Goal: Task Accomplishment & Management: Manage account settings

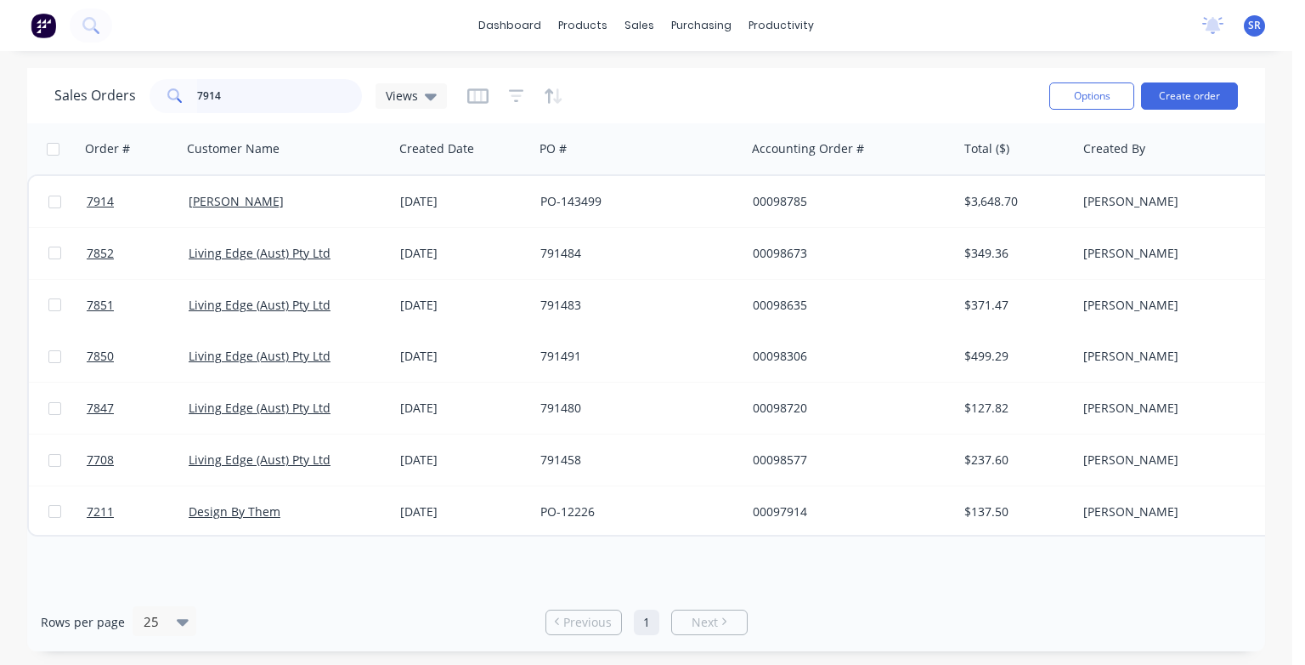
click at [265, 101] on input "7914" at bounding box center [280, 96] width 166 height 34
type input "7918"
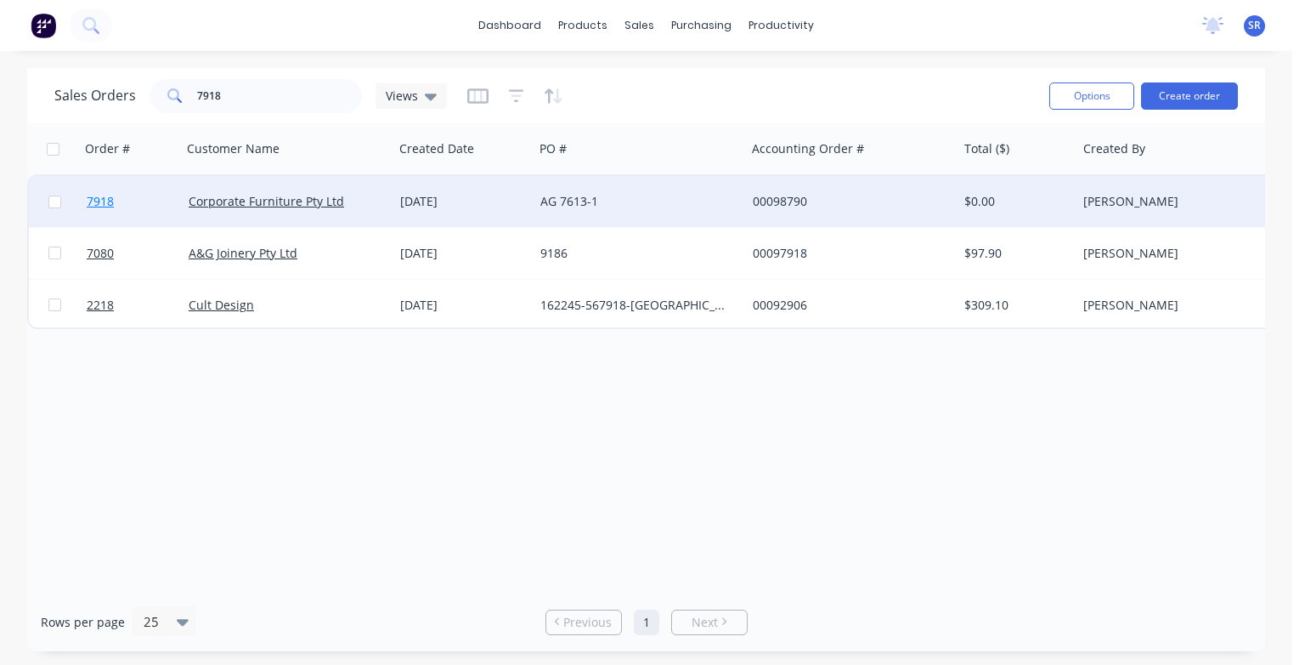
click at [111, 198] on span "7918" at bounding box center [100, 201] width 27 height 17
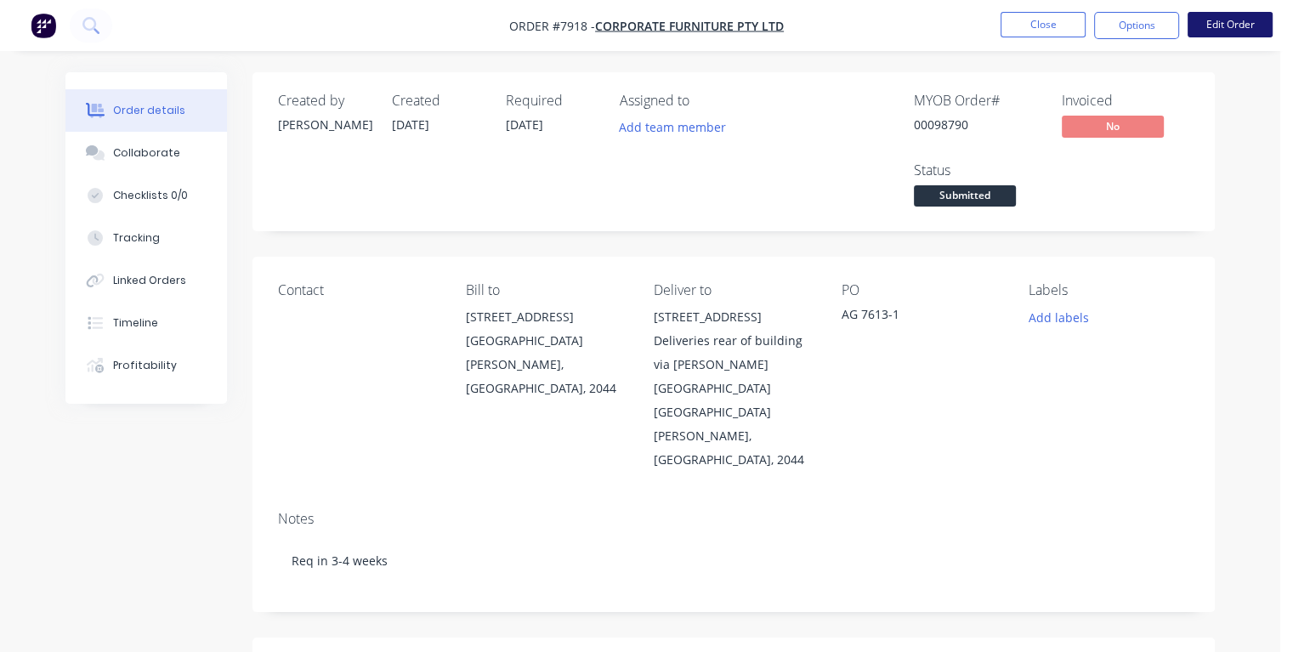
click at [1237, 25] on button "Edit Order" at bounding box center [1229, 24] width 85 height 25
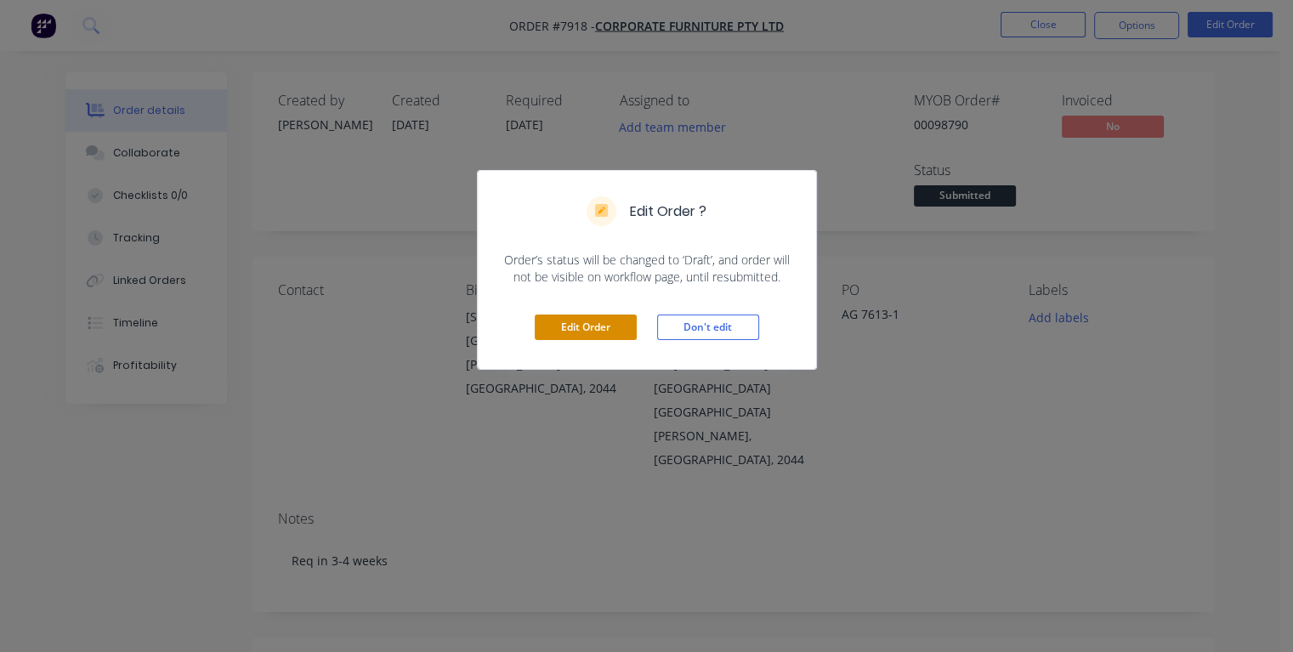
click at [613, 318] on button "Edit Order" at bounding box center [586, 326] width 102 height 25
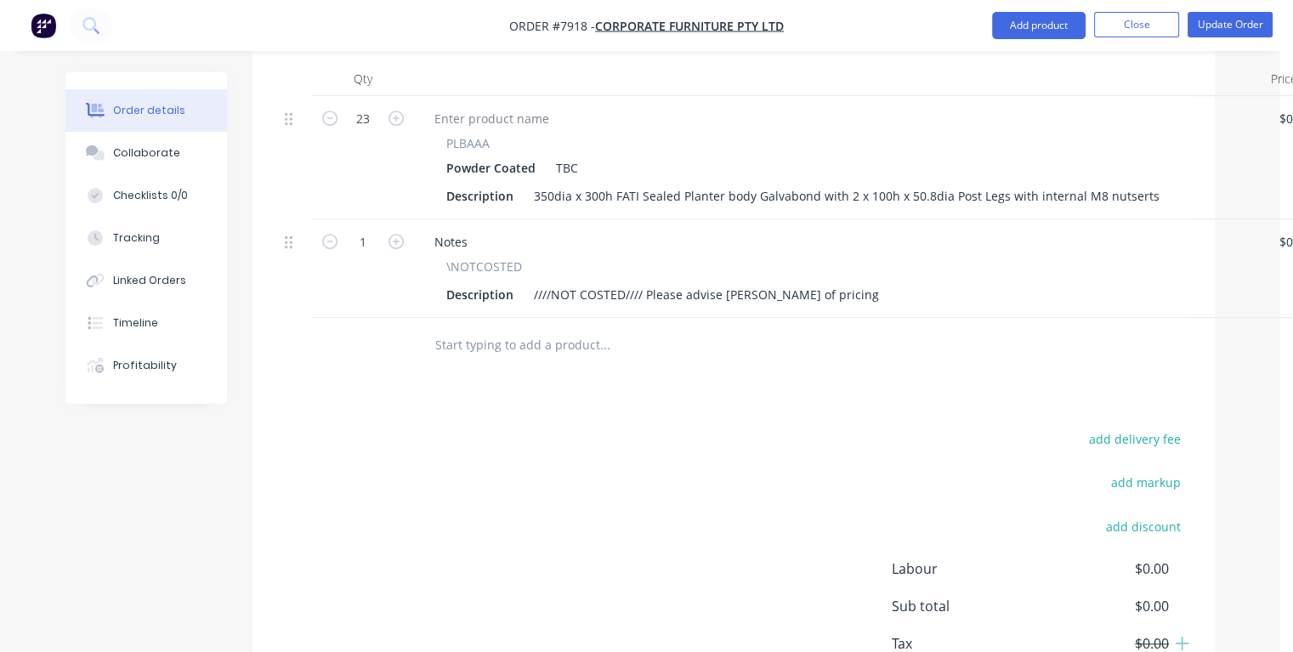
scroll to position [829, 0]
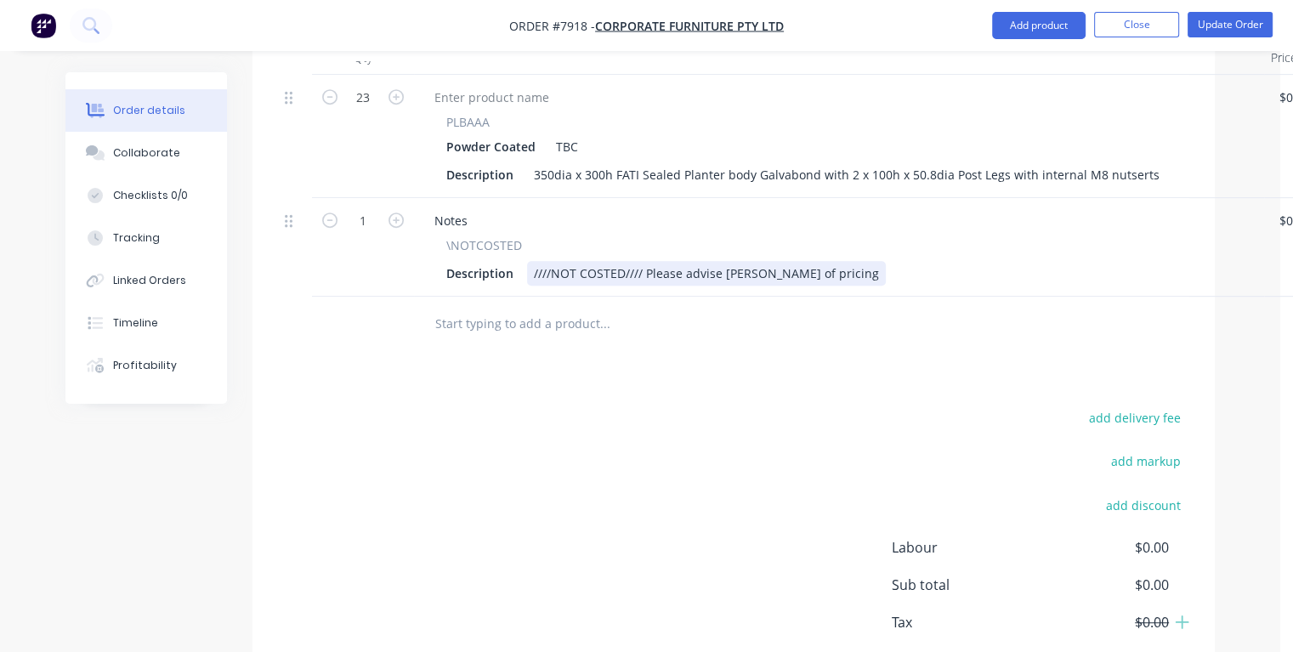
click at [804, 261] on div "Description ////NOT COSTED//// Please advise [PERSON_NAME] of pricing" at bounding box center [835, 273] width 792 height 25
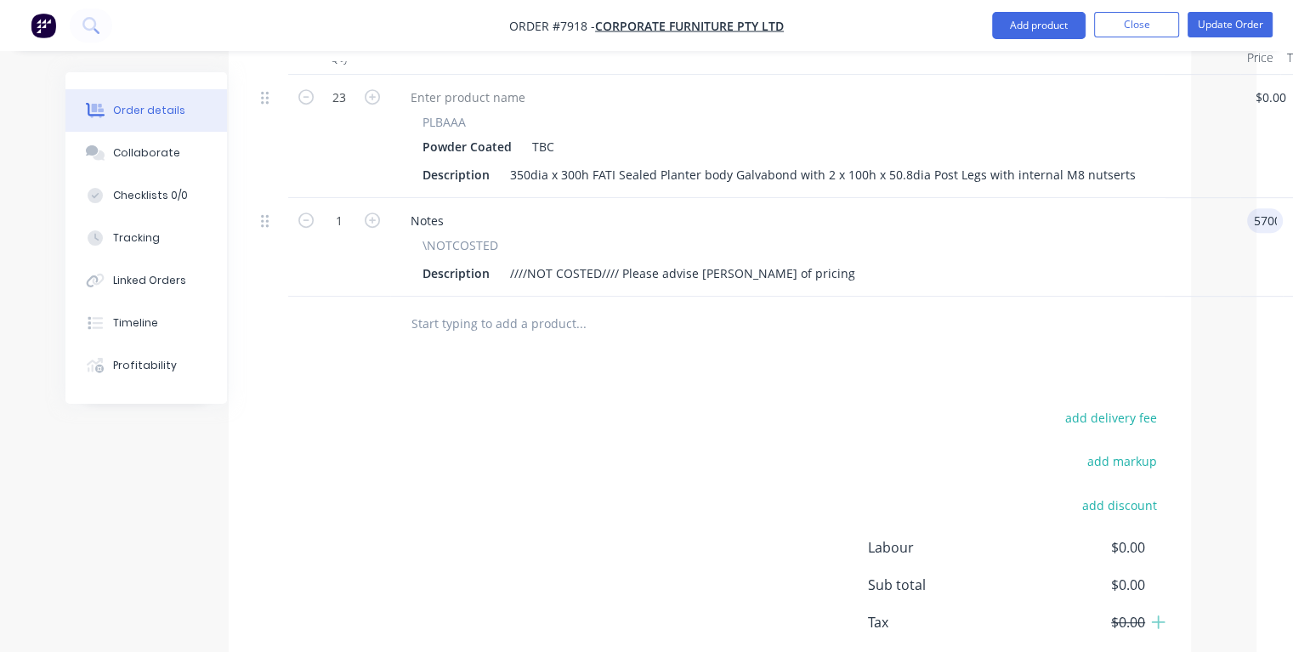
type input "$5,700.00"
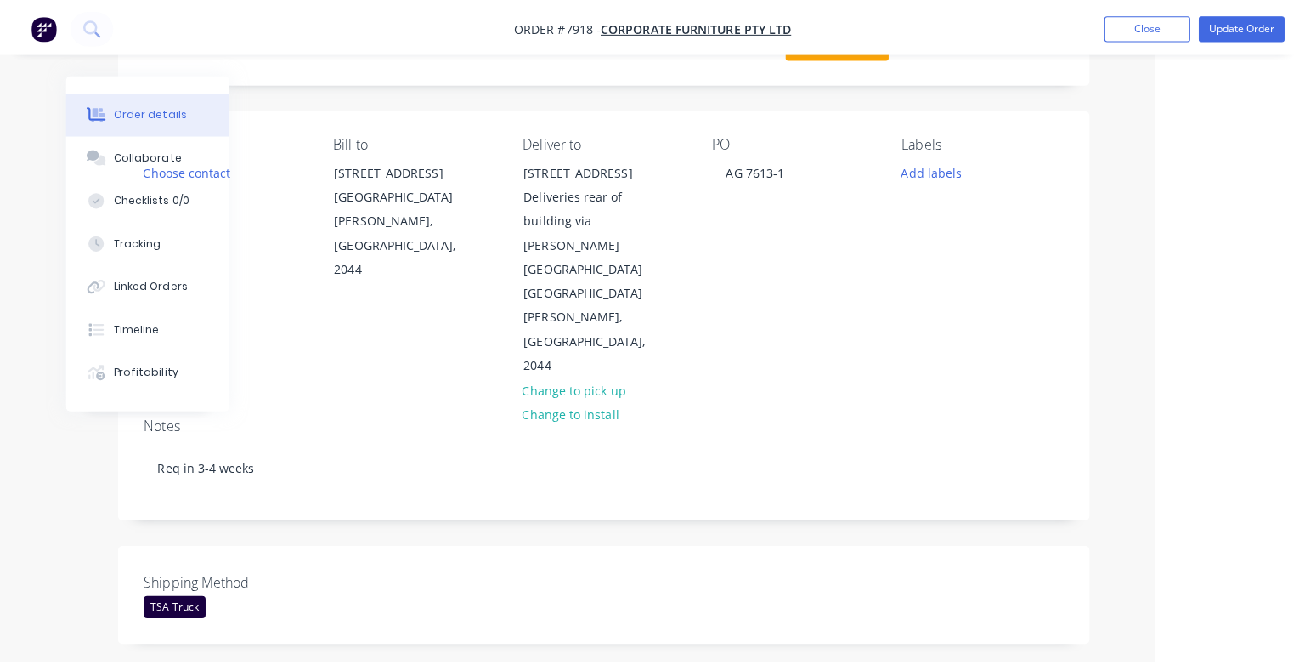
scroll to position [0, 135]
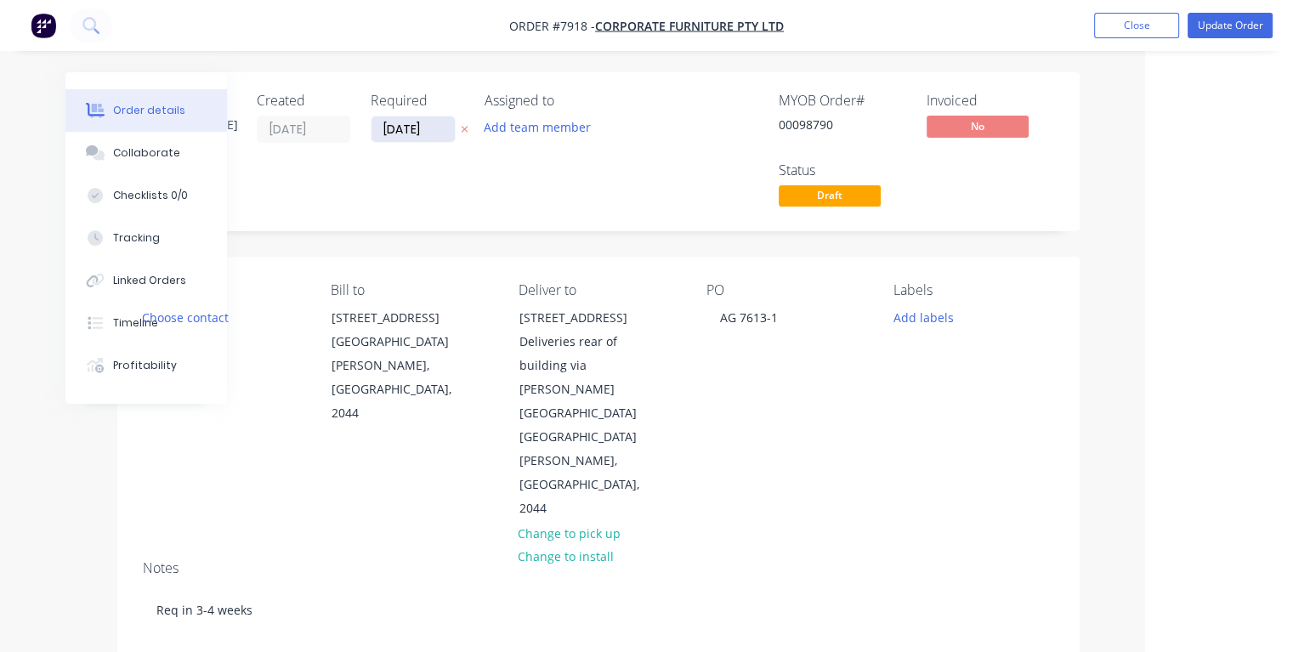
type input "$5,700.00"
drag, startPoint x: 432, startPoint y: 126, endPoint x: 369, endPoint y: 130, distance: 63.0
click at [369, 130] on div "Created by [PERSON_NAME] Created [DATE] Required [DATE] Assigned to Add team me…" at bounding box center [399, 152] width 512 height 118
type input "[DATE]"
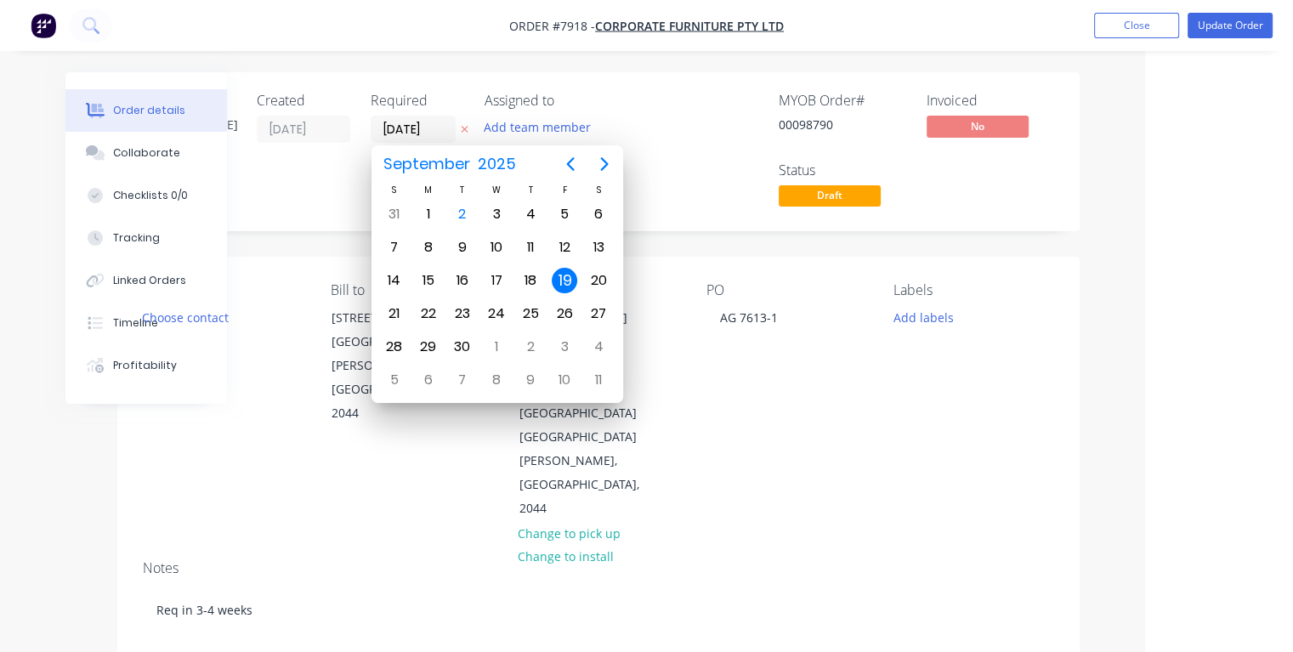
click at [563, 280] on div "19" at bounding box center [564, 280] width 25 height 25
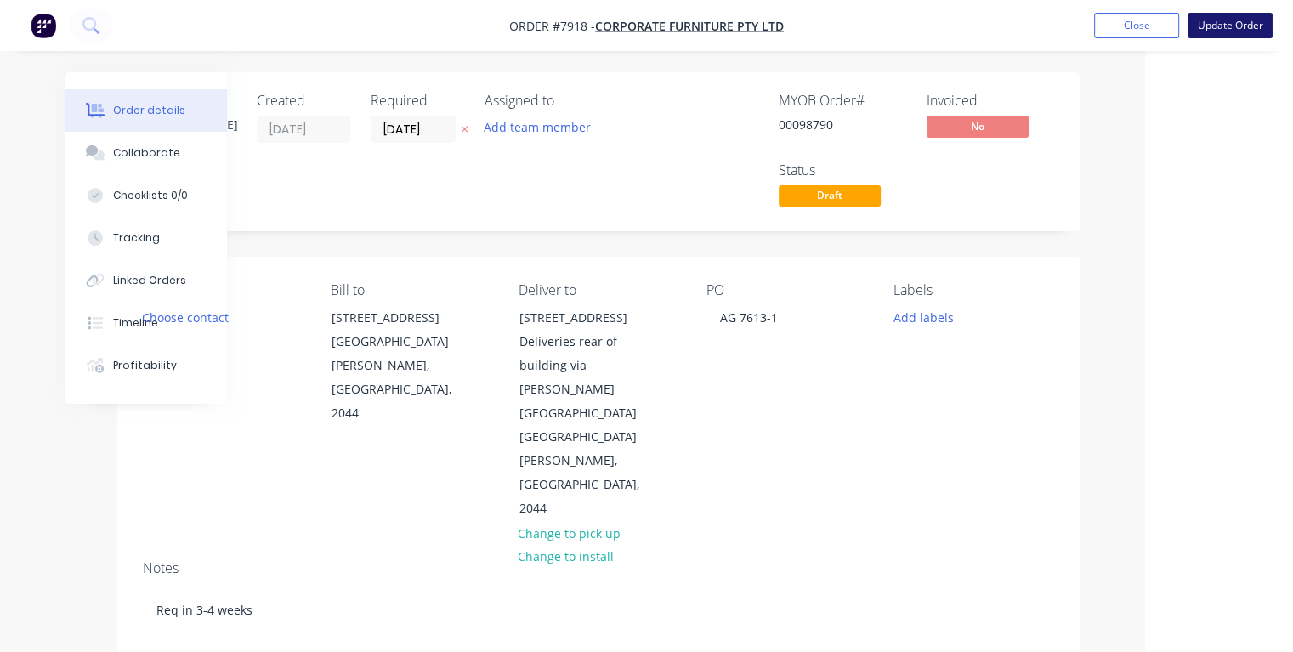
click at [1216, 23] on button "Update Order" at bounding box center [1229, 25] width 85 height 25
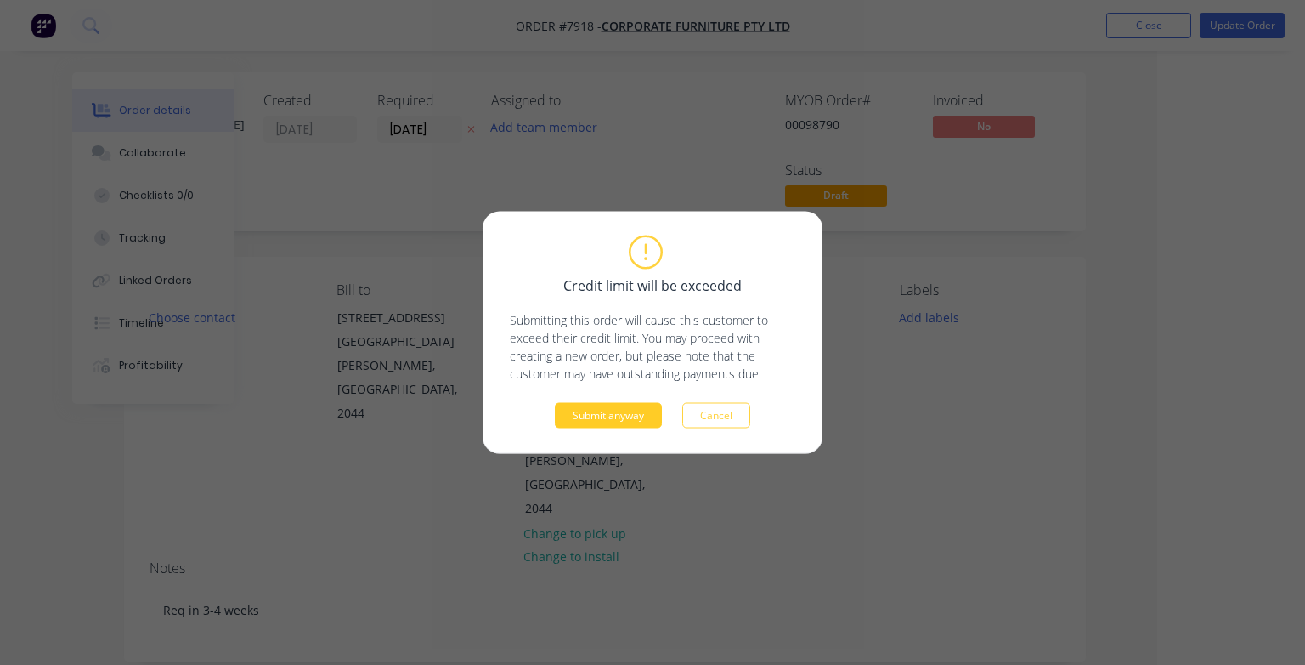
click at [628, 418] on button "Submit anyway" at bounding box center [608, 415] width 107 height 25
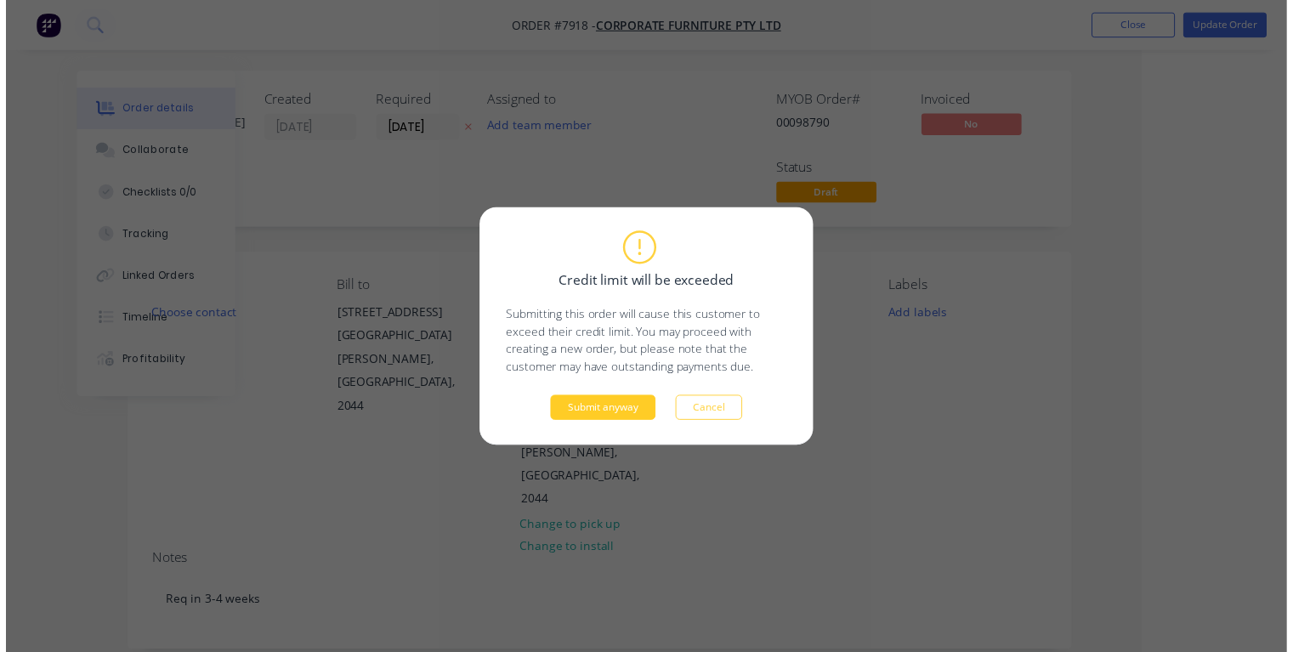
scroll to position [0, 92]
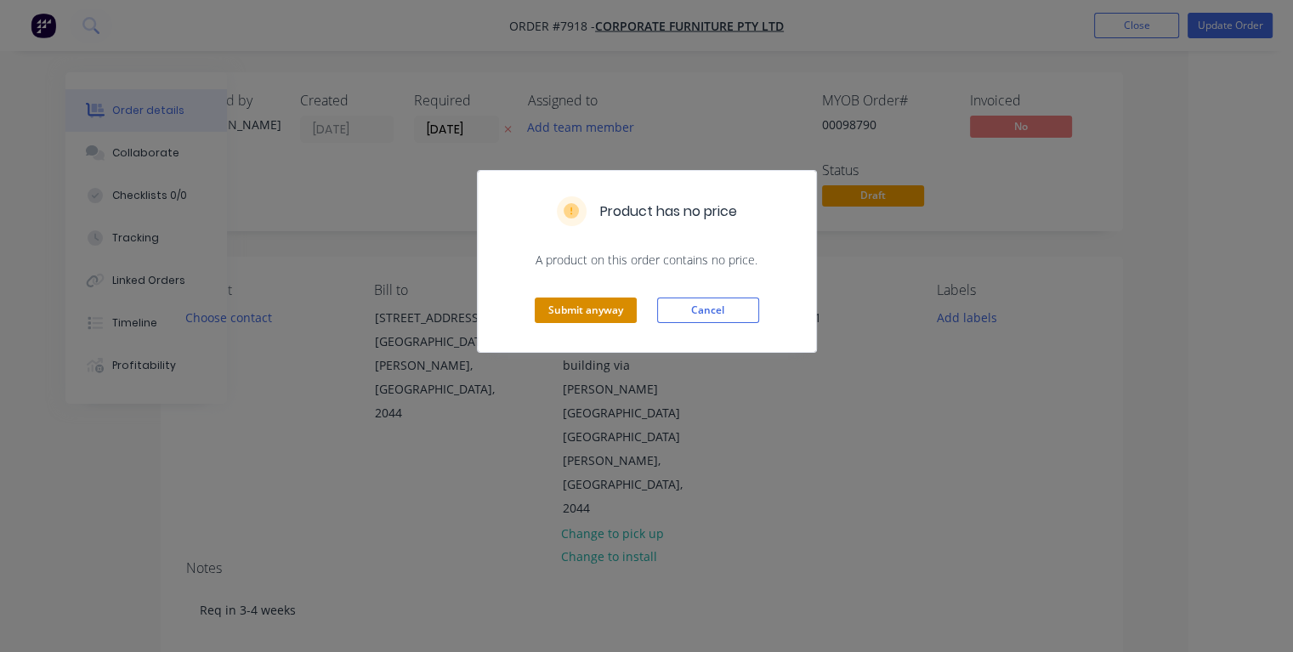
click at [586, 314] on button "Submit anyway" at bounding box center [586, 309] width 102 height 25
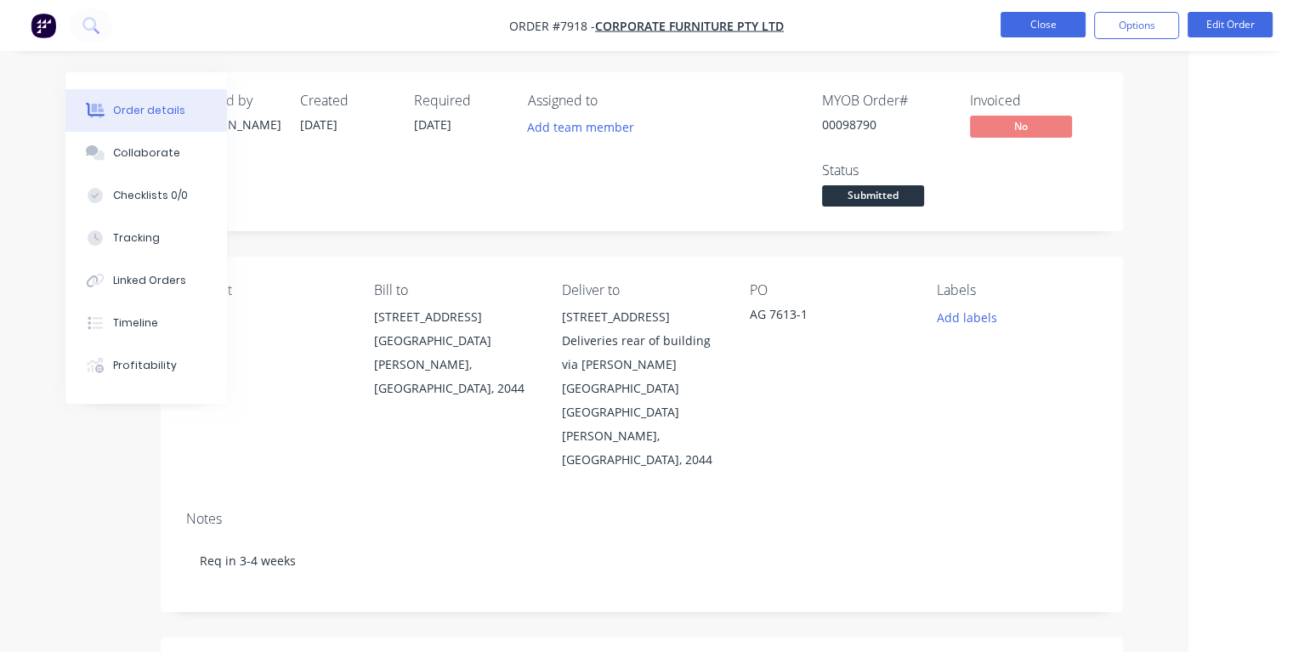
click at [1067, 32] on button "Close" at bounding box center [1042, 24] width 85 height 25
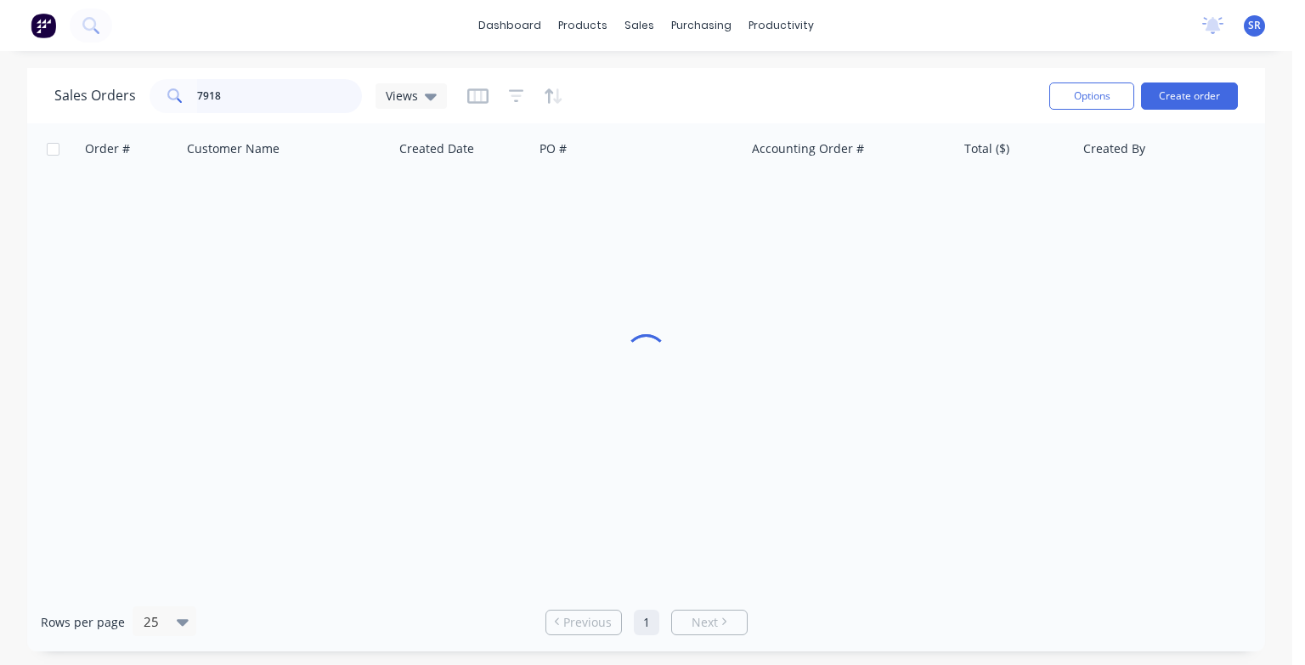
click at [241, 97] on input "7918" at bounding box center [280, 96] width 166 height 34
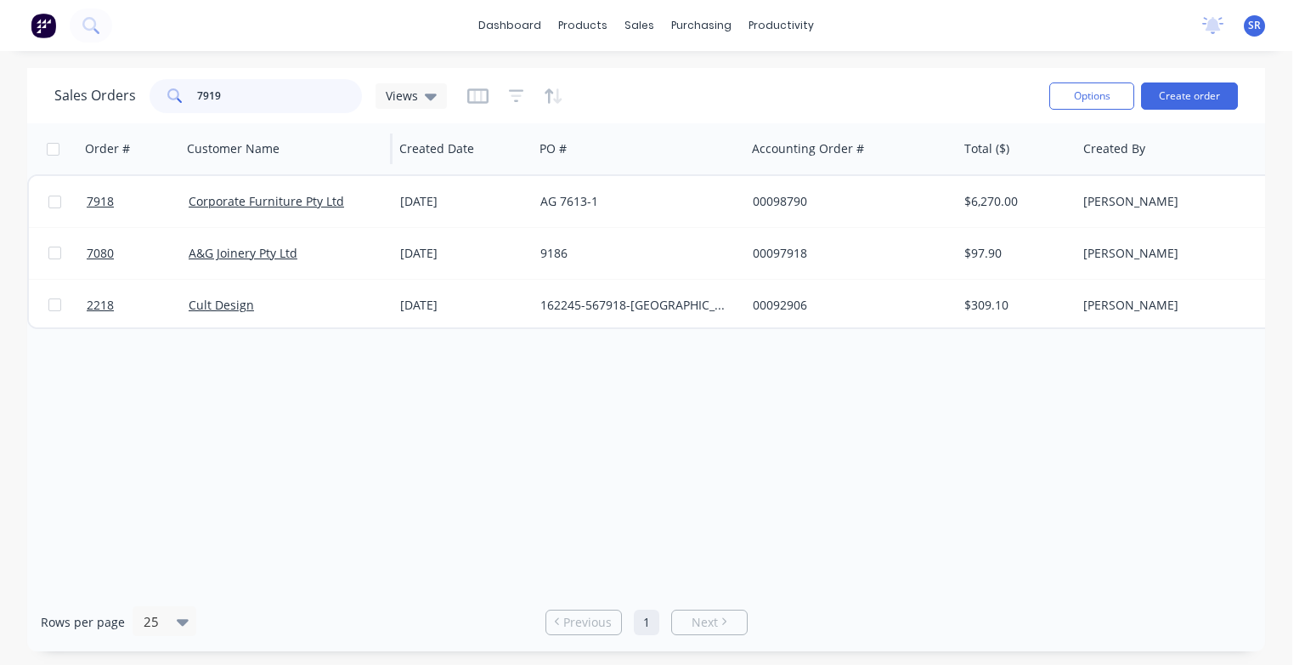
type input "7919"
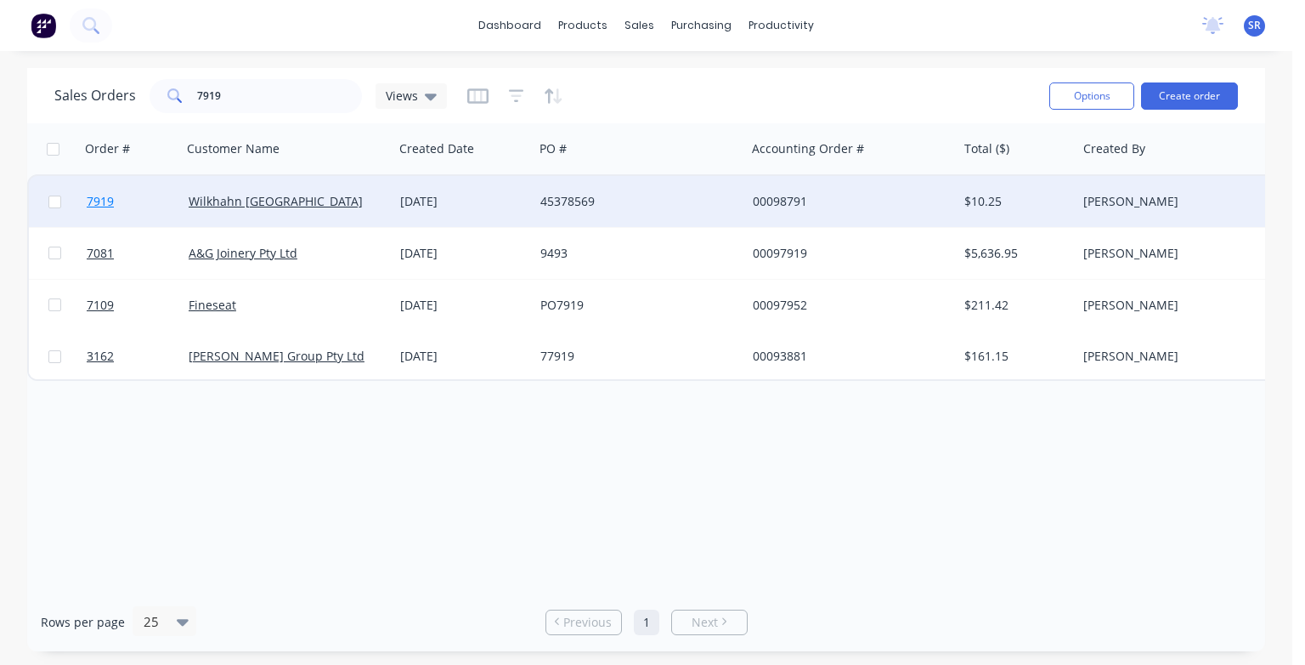
click at [105, 201] on span "7919" at bounding box center [100, 201] width 27 height 17
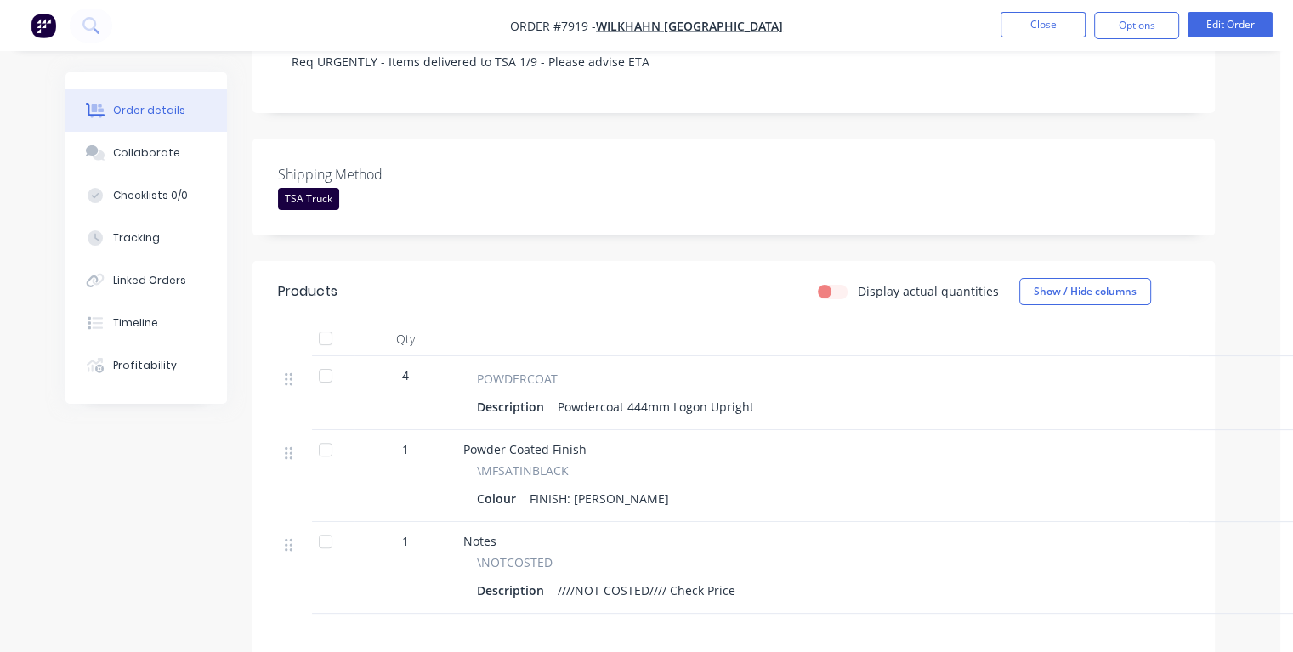
scroll to position [629, 0]
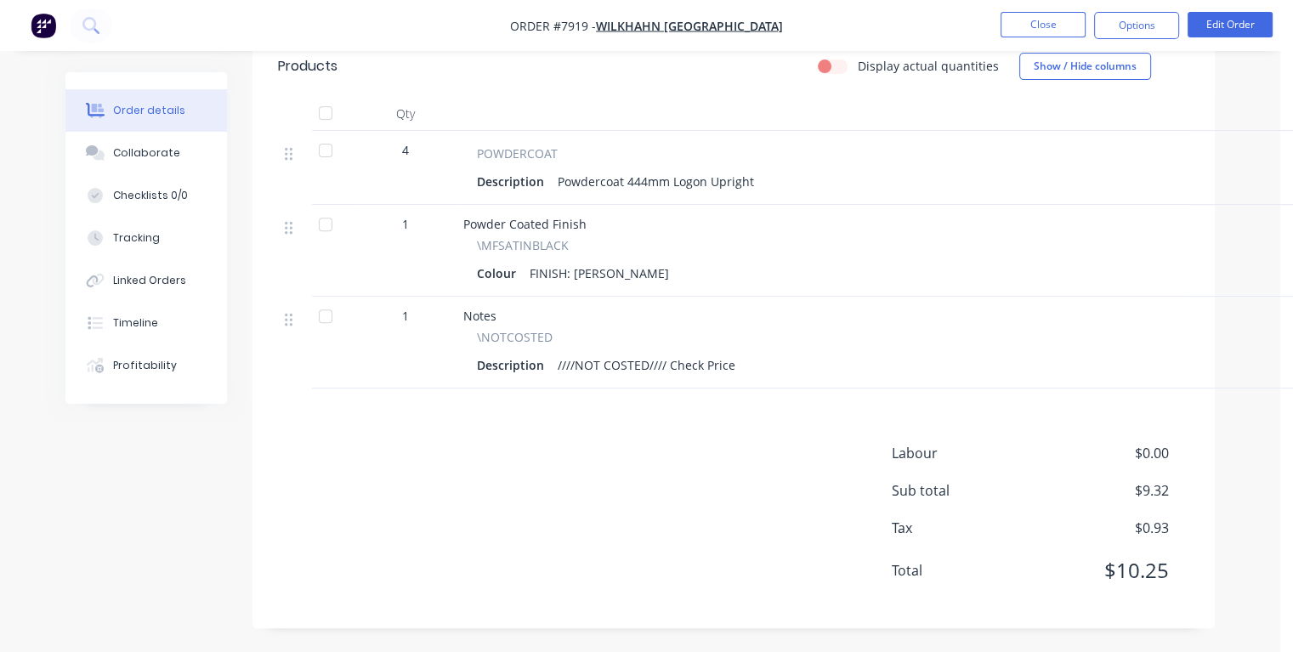
click at [741, 361] on div "Description ////NOT COSTED//// Check Price" at bounding box center [881, 365] width 809 height 25
click at [1245, 23] on button "Edit Order" at bounding box center [1229, 24] width 85 height 25
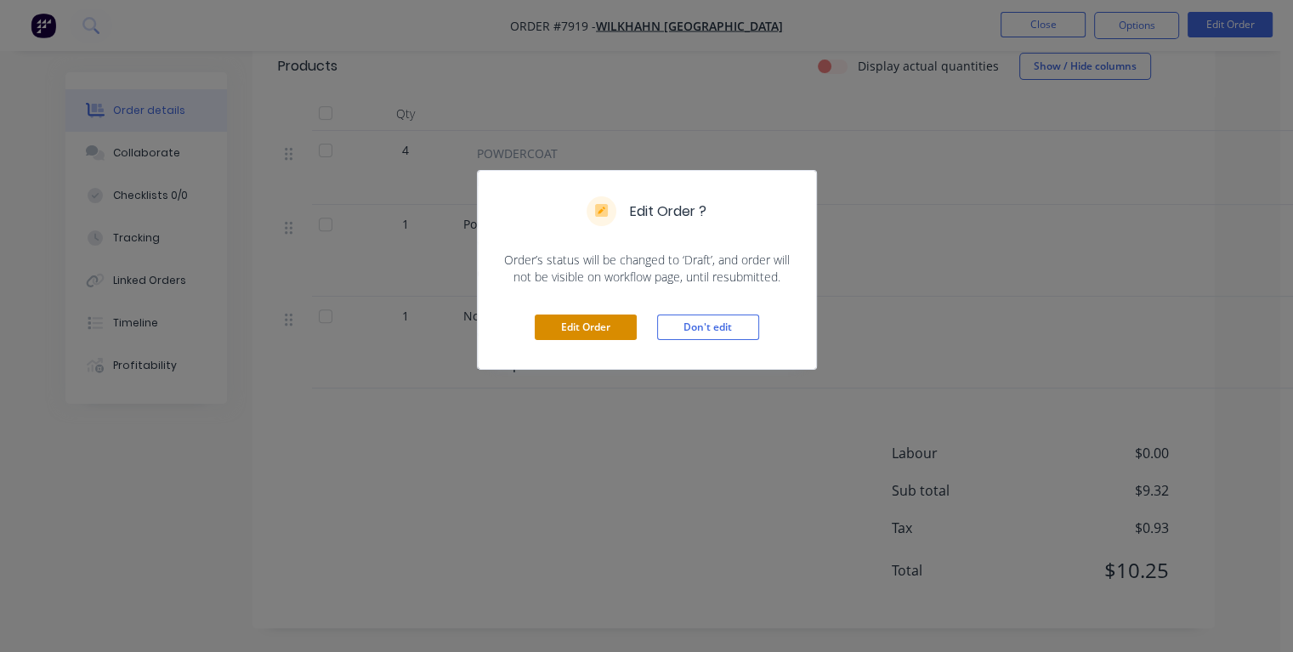
click at [603, 330] on button "Edit Order" at bounding box center [586, 326] width 102 height 25
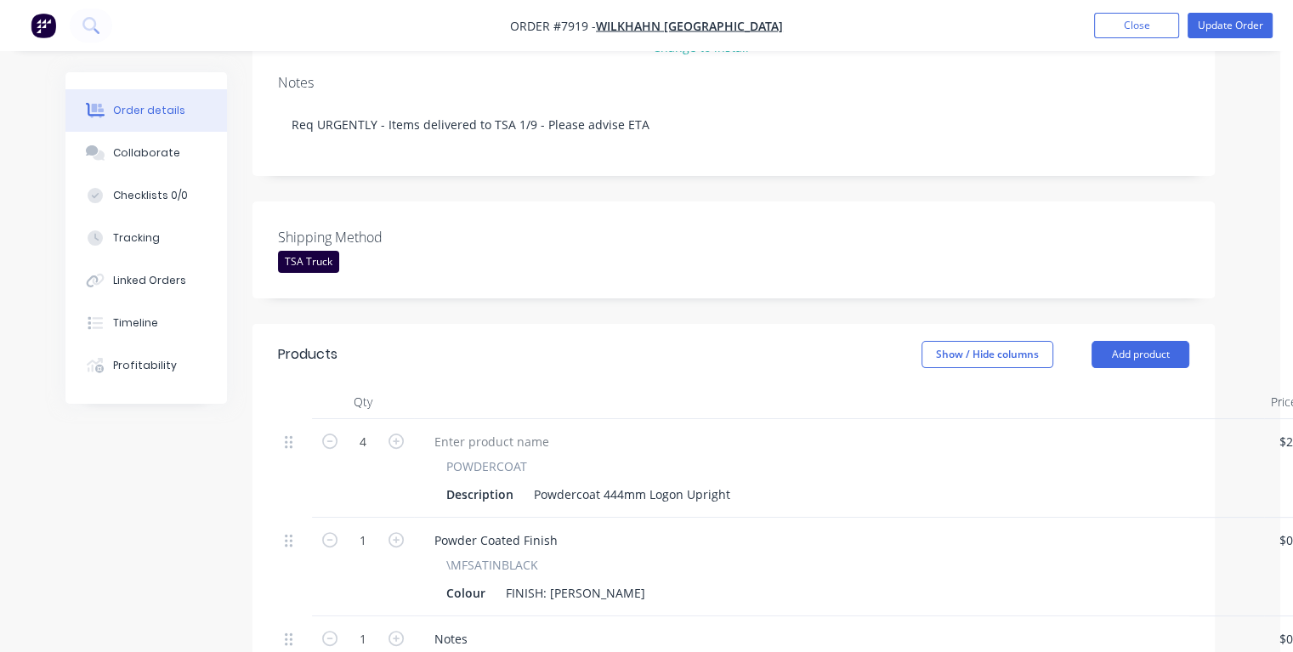
scroll to position [680, 0]
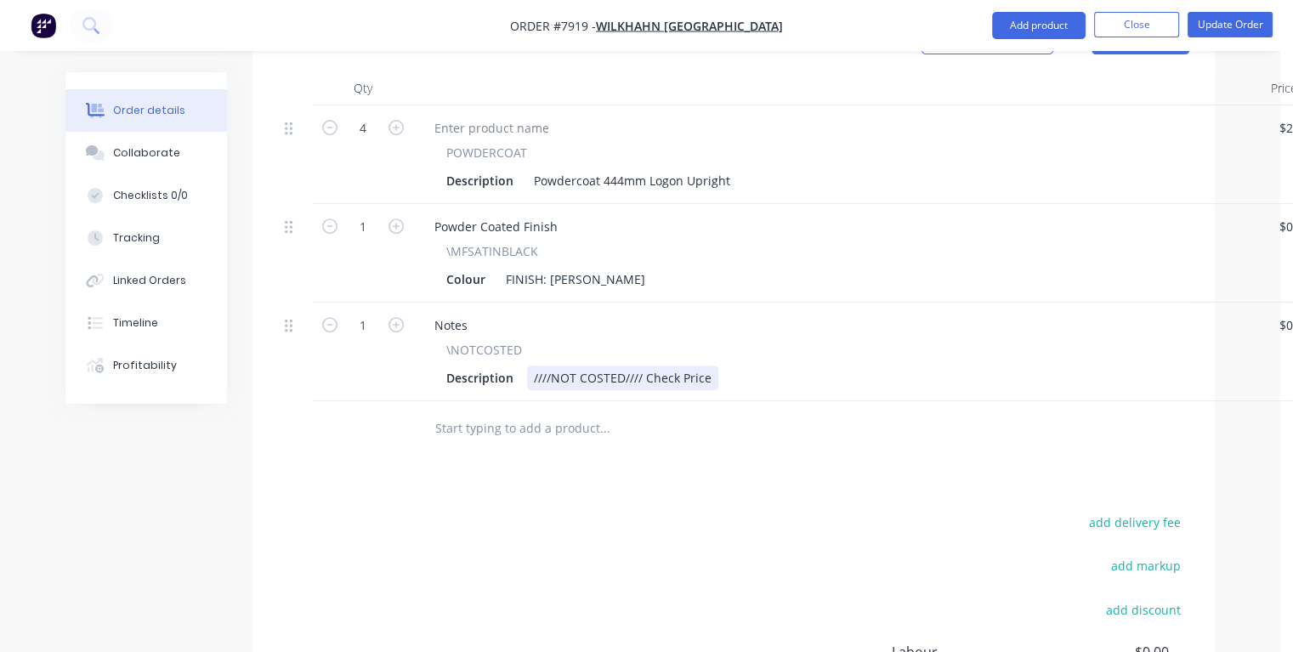
click at [726, 365] on div "Description ////NOT COSTED//// Check Price" at bounding box center [835, 377] width 792 height 25
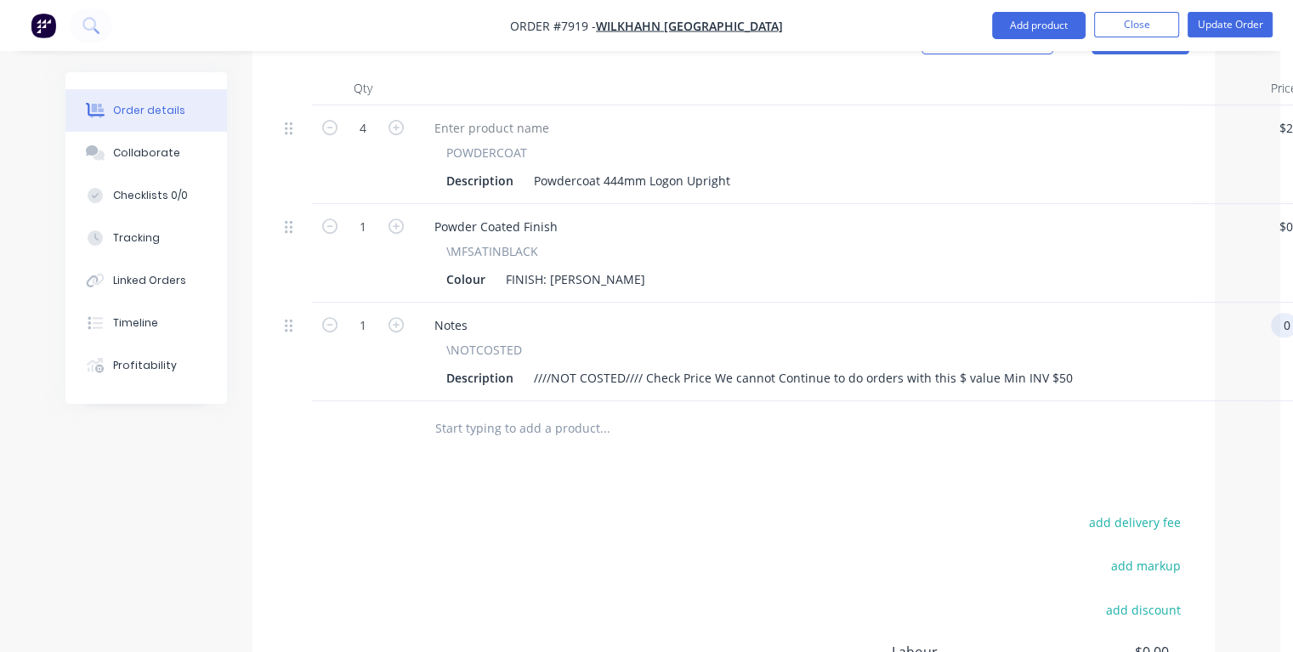
scroll to position [680, 24]
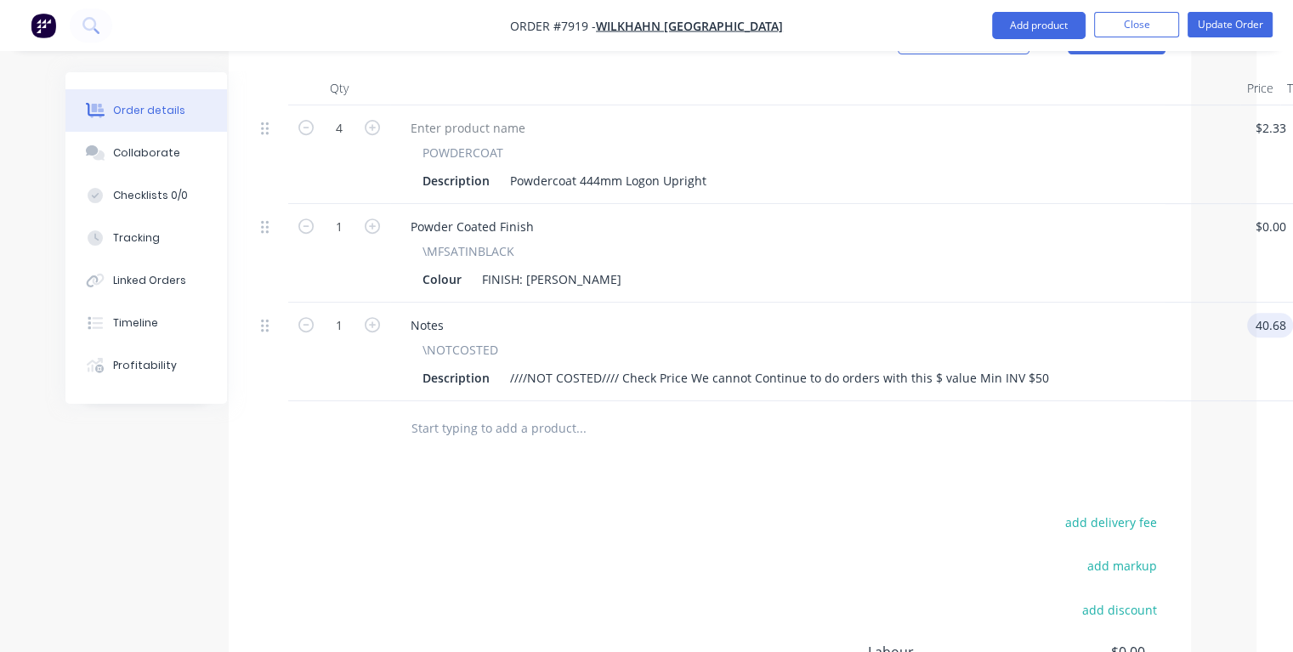
type input "$40.68"
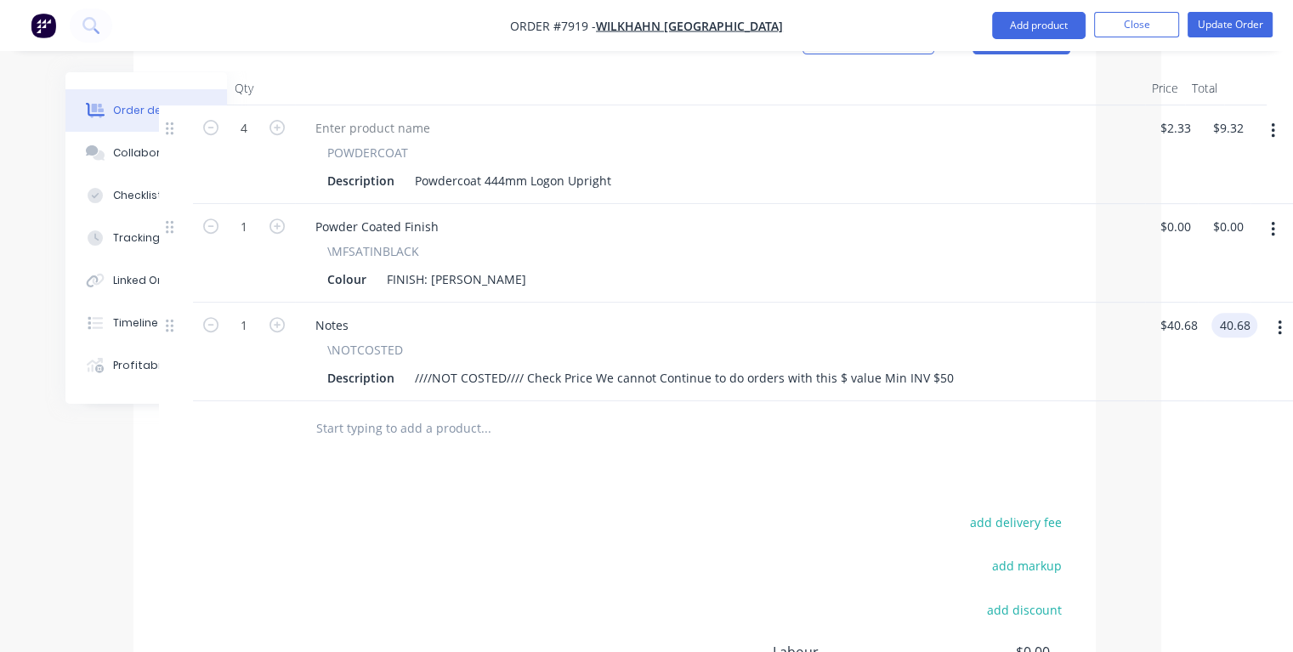
type input "$40.68"
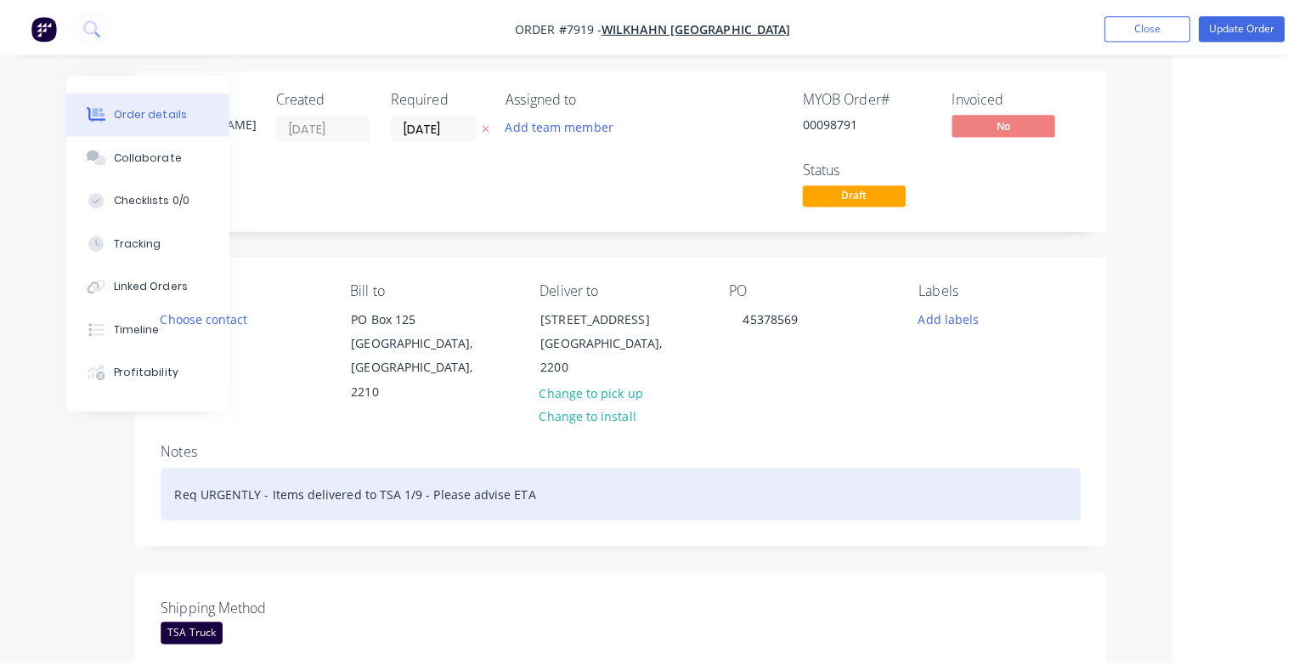
scroll to position [0, 119]
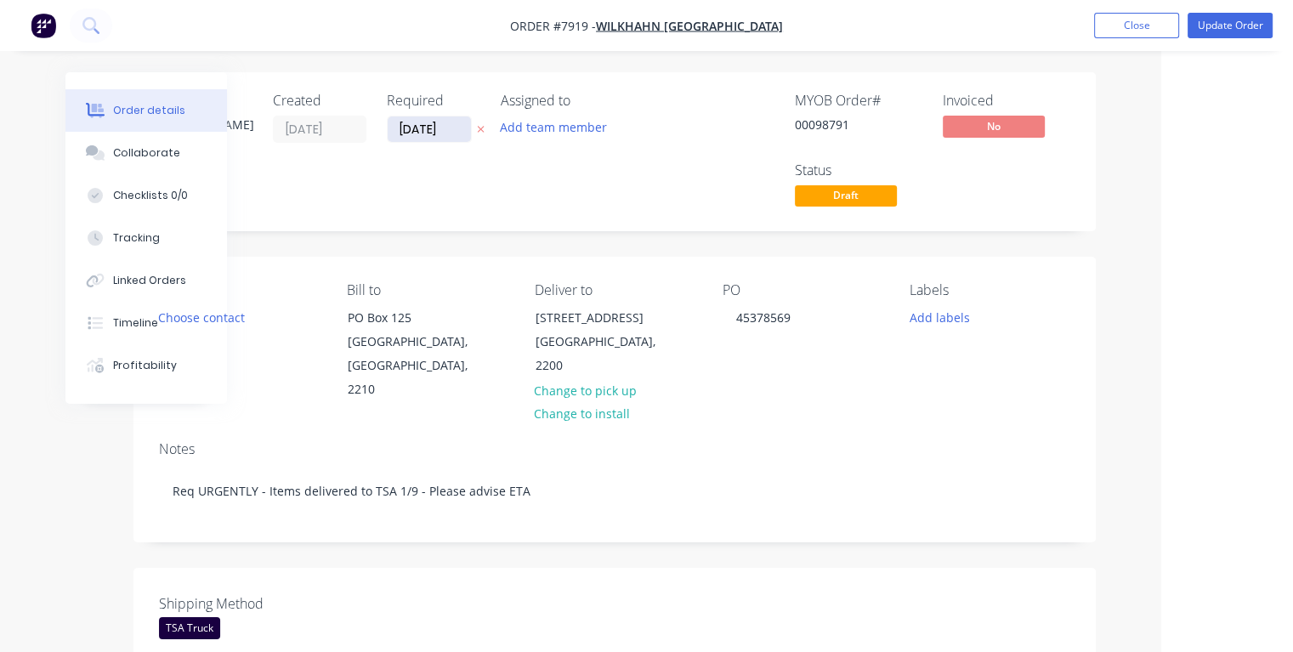
drag, startPoint x: 452, startPoint y: 131, endPoint x: 391, endPoint y: 134, distance: 61.3
click at [391, 134] on input "[DATE]" at bounding box center [429, 128] width 83 height 25
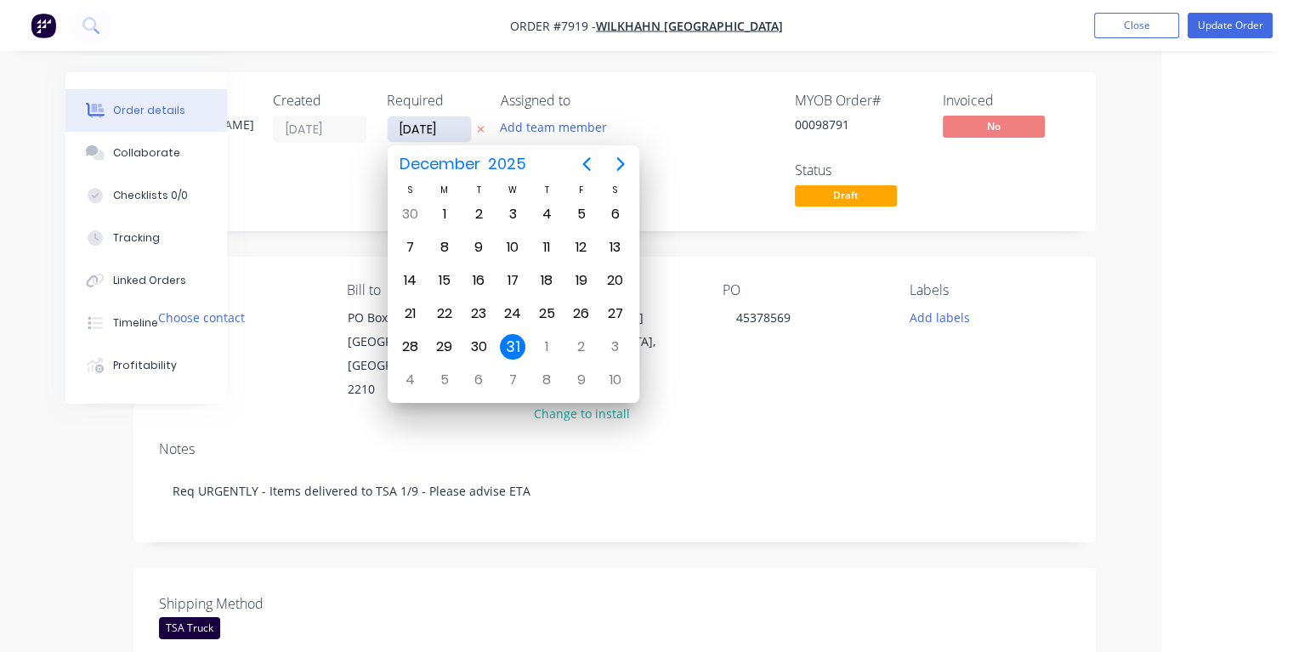
type input "[DATE]"
click at [514, 206] on div "3" at bounding box center [512, 213] width 25 height 25
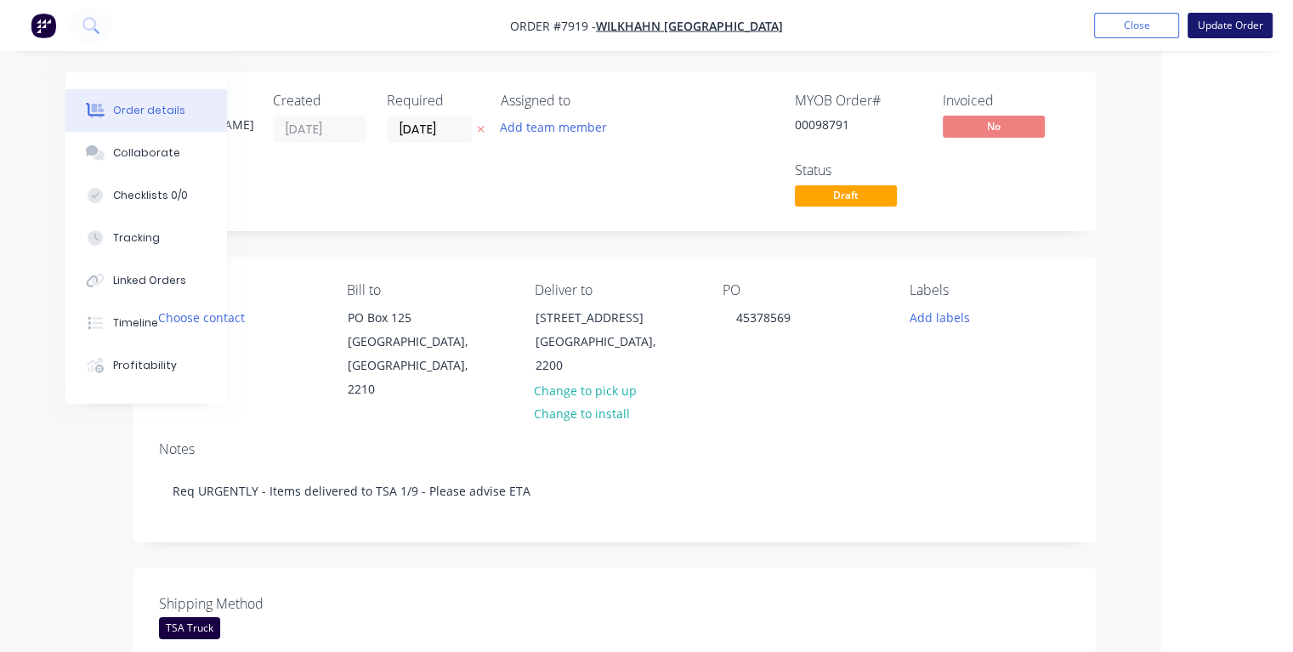
click at [1221, 26] on button "Update Order" at bounding box center [1229, 25] width 85 height 25
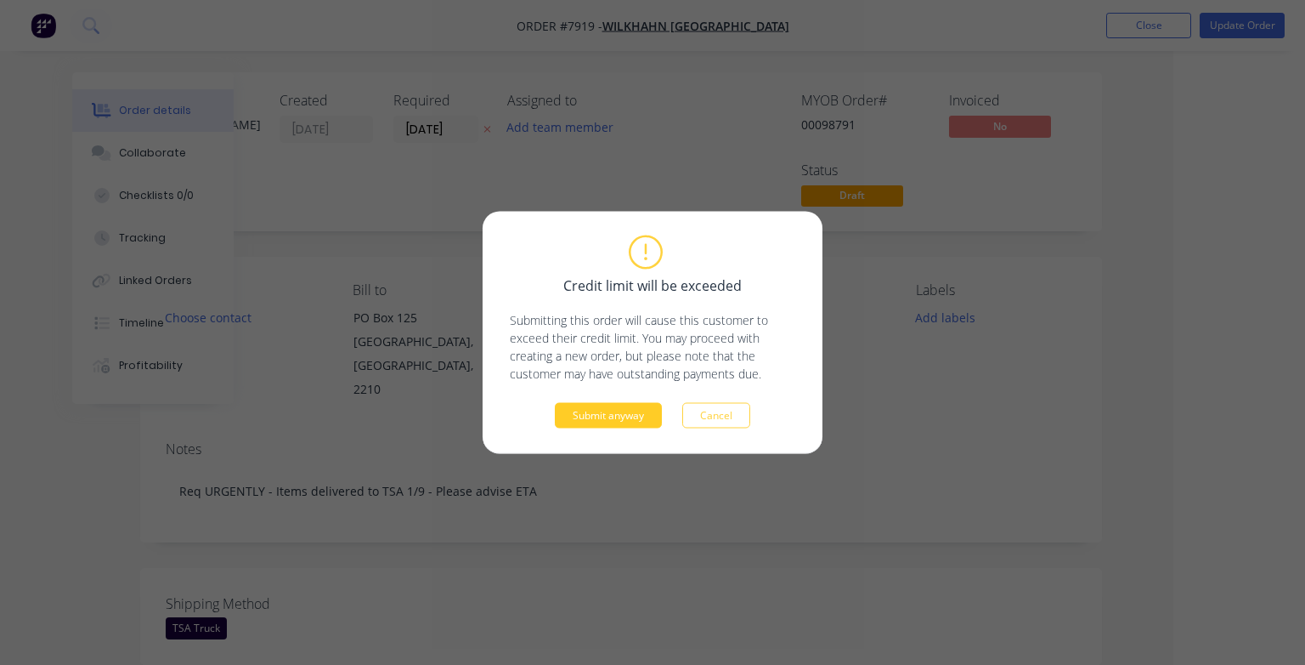
click at [597, 413] on button "Submit anyway" at bounding box center [608, 415] width 107 height 25
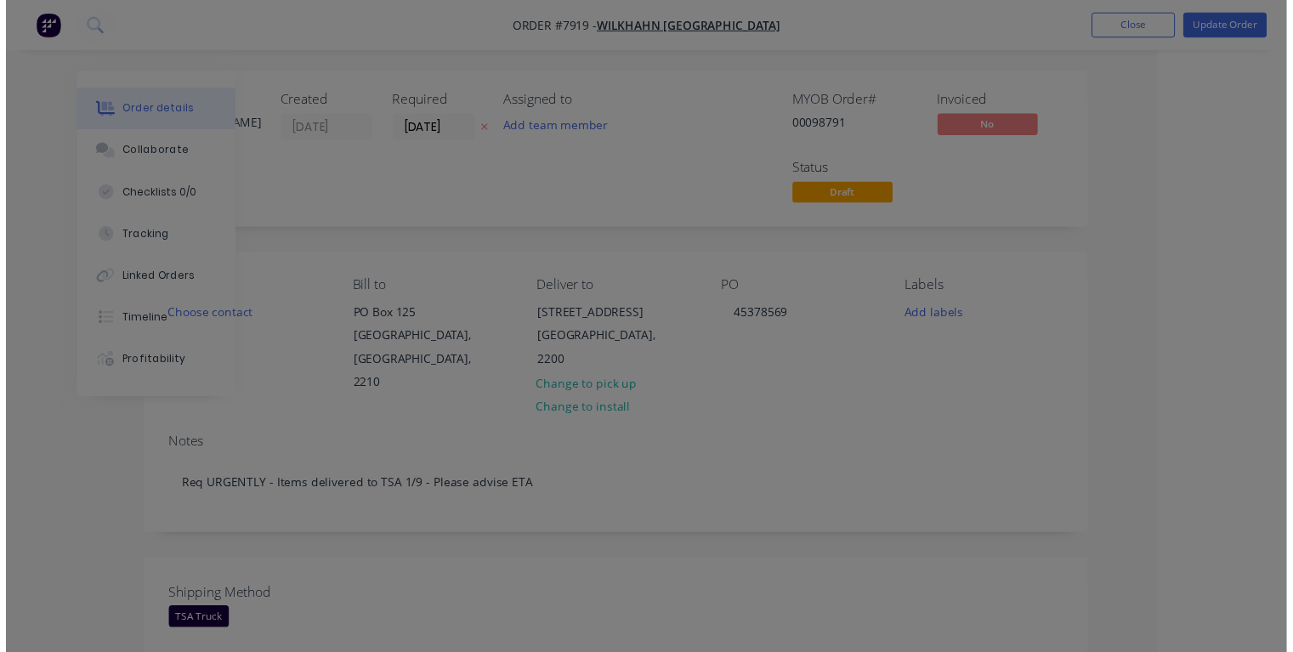
scroll to position [0, 92]
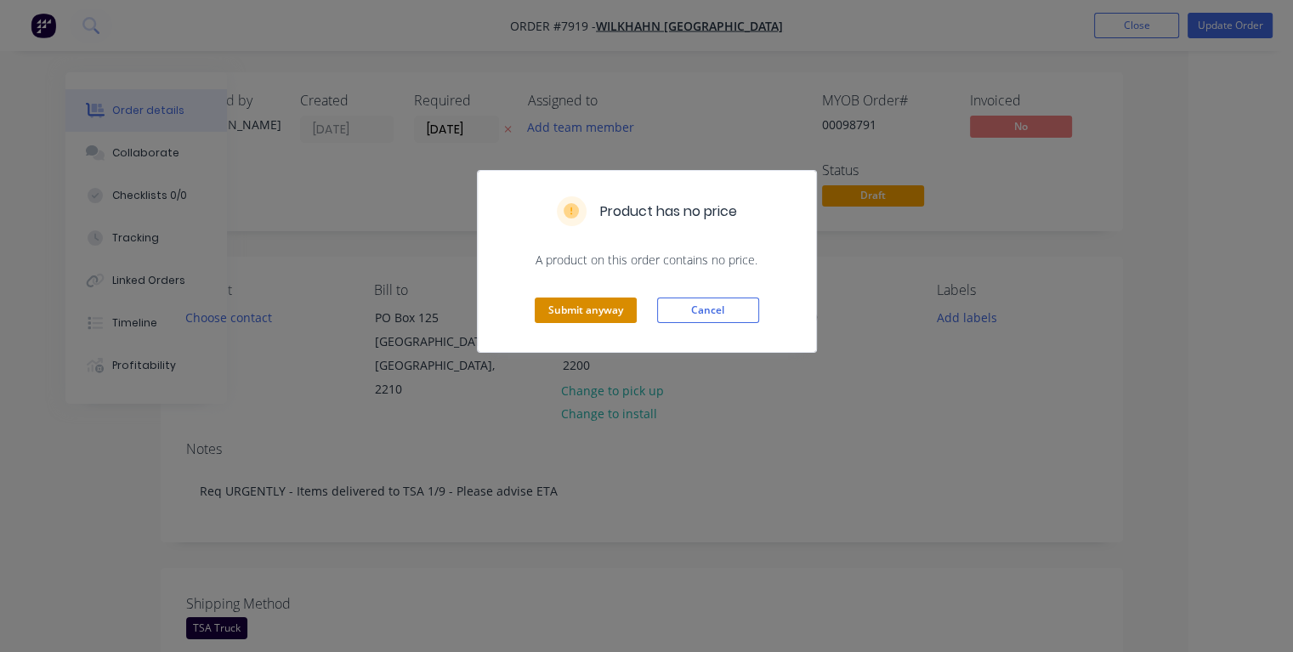
click at [563, 311] on button "Submit anyway" at bounding box center [586, 309] width 102 height 25
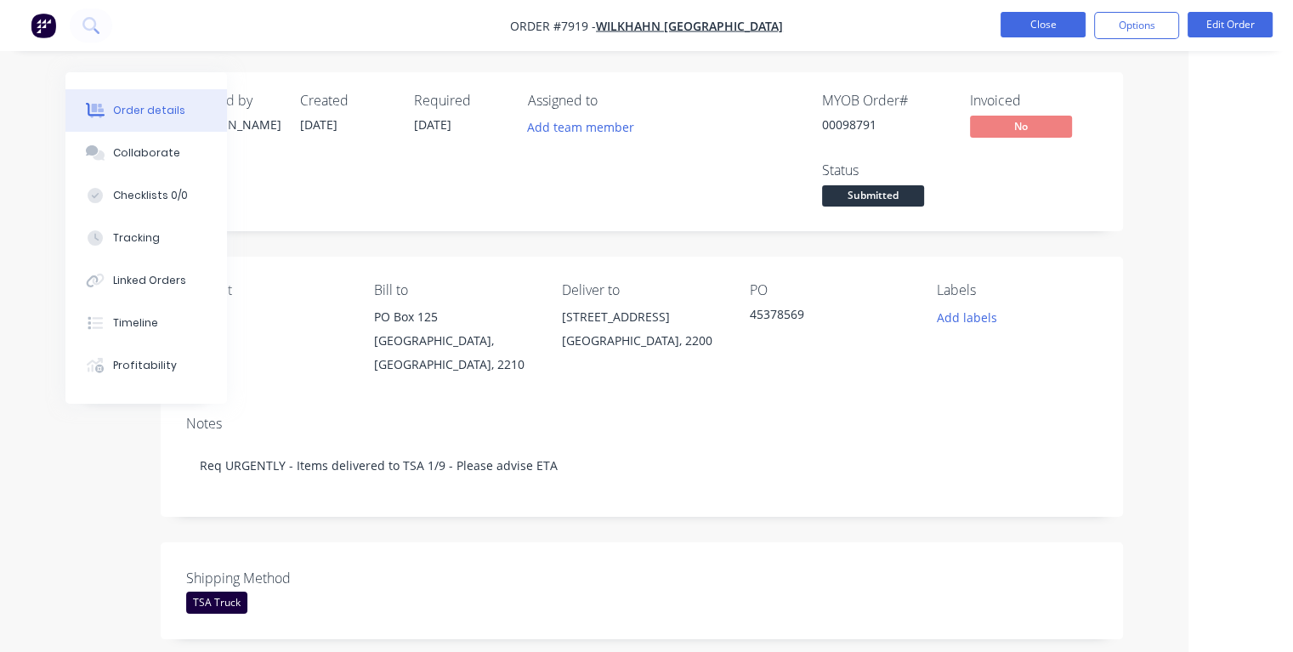
click at [1018, 25] on button "Close" at bounding box center [1042, 24] width 85 height 25
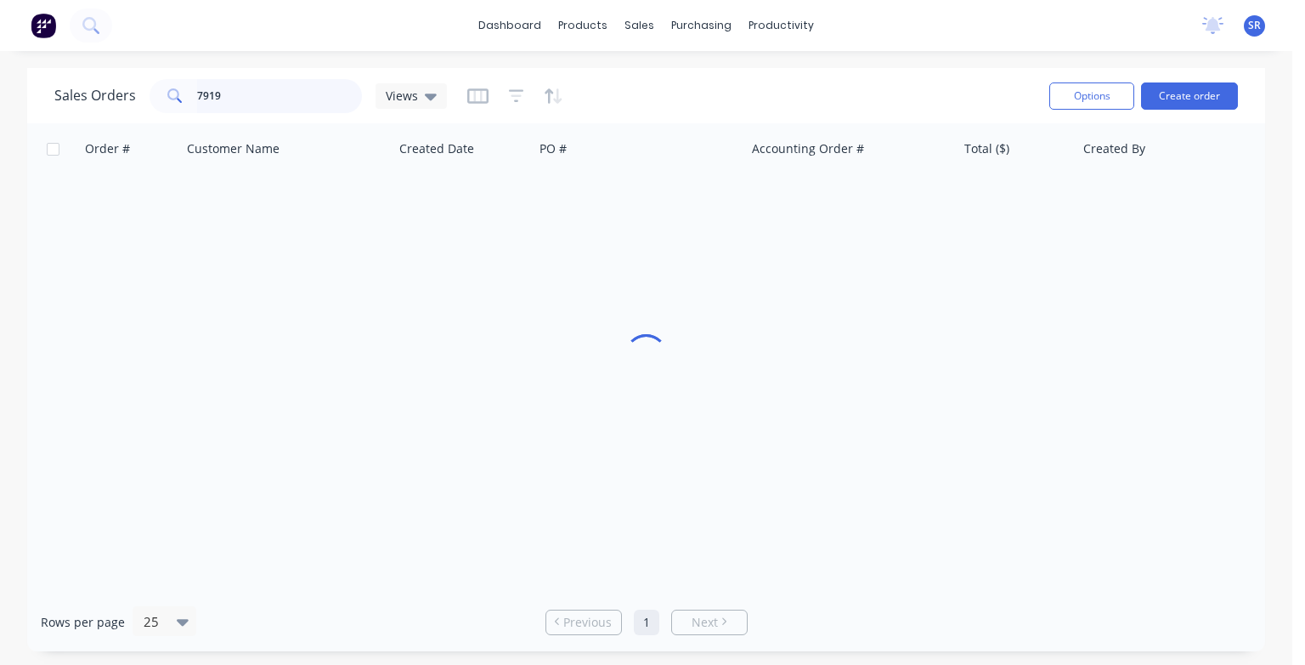
click at [293, 98] on input "7919" at bounding box center [280, 96] width 166 height 34
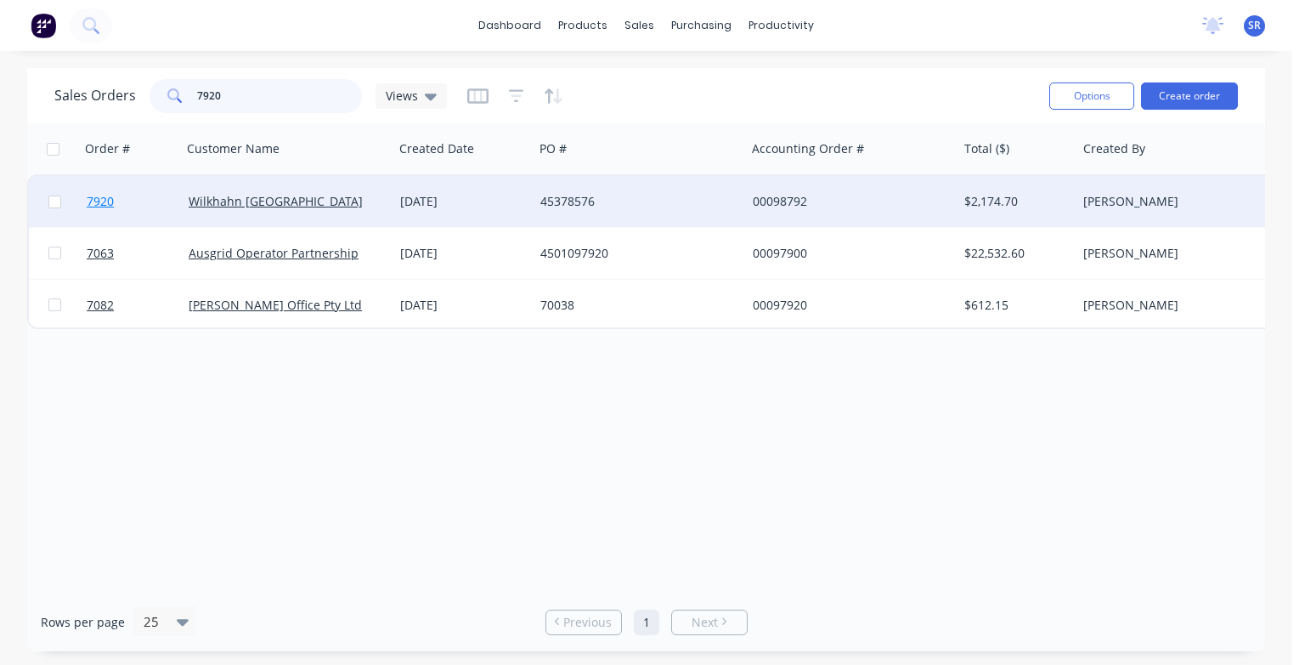
type input "7920"
click at [102, 202] on span "7920" at bounding box center [100, 201] width 27 height 17
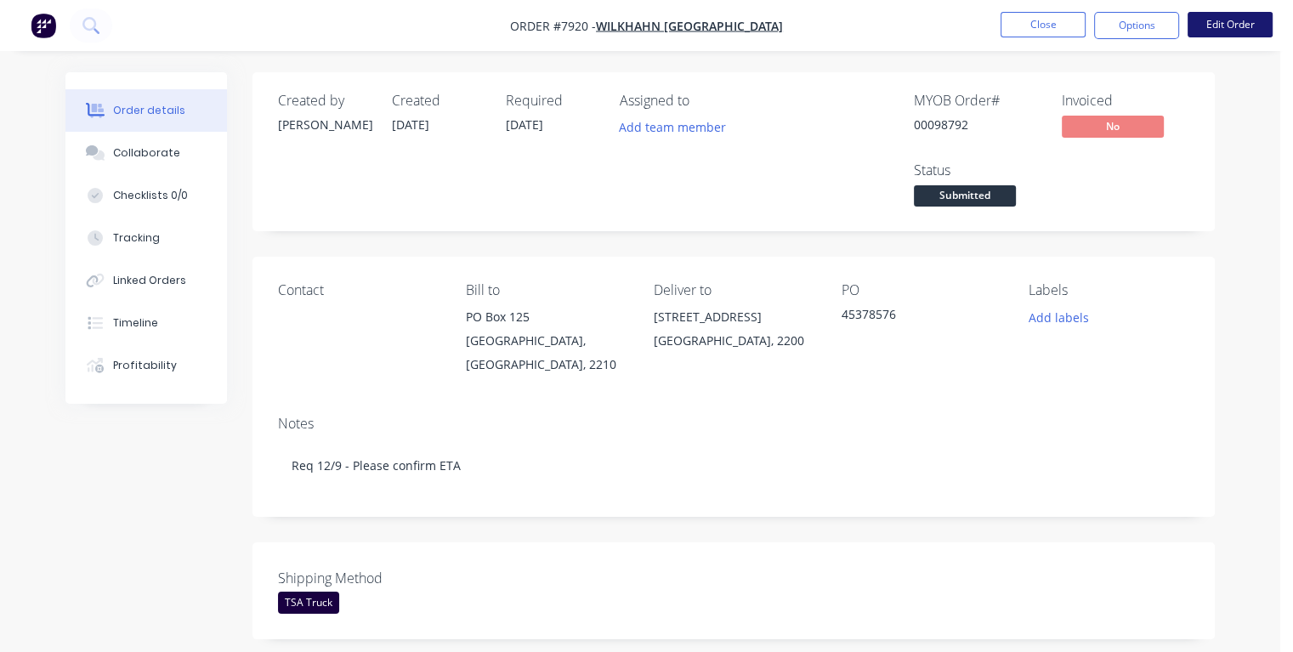
click at [1230, 28] on button "Edit Order" at bounding box center [1229, 24] width 85 height 25
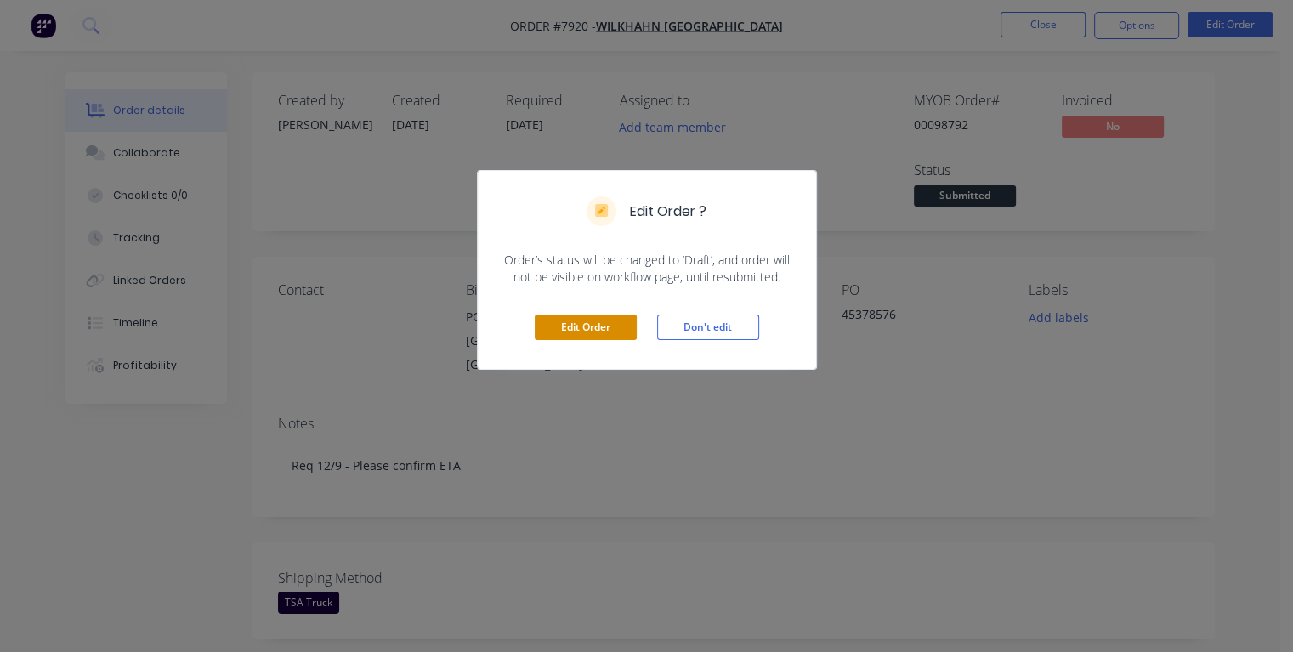
click at [577, 325] on button "Edit Order" at bounding box center [586, 326] width 102 height 25
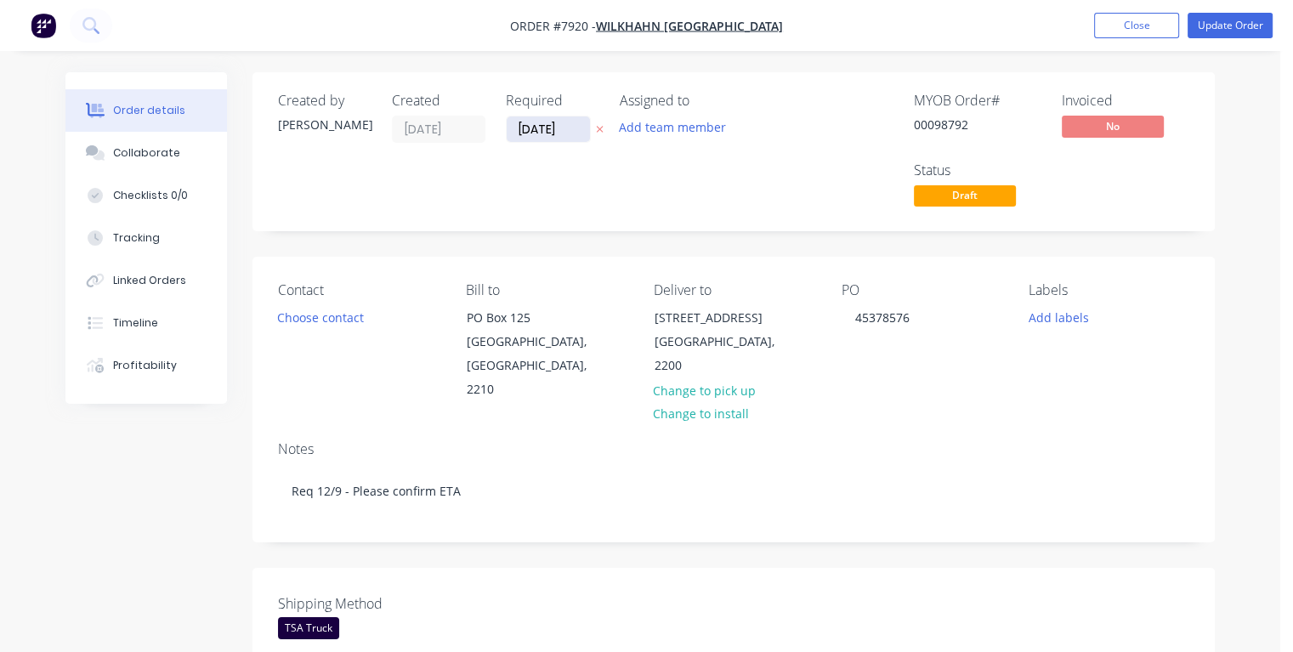
drag, startPoint x: 567, startPoint y: 124, endPoint x: 510, endPoint y: 134, distance: 57.8
click at [510, 134] on input "[DATE]" at bounding box center [547, 128] width 83 height 25
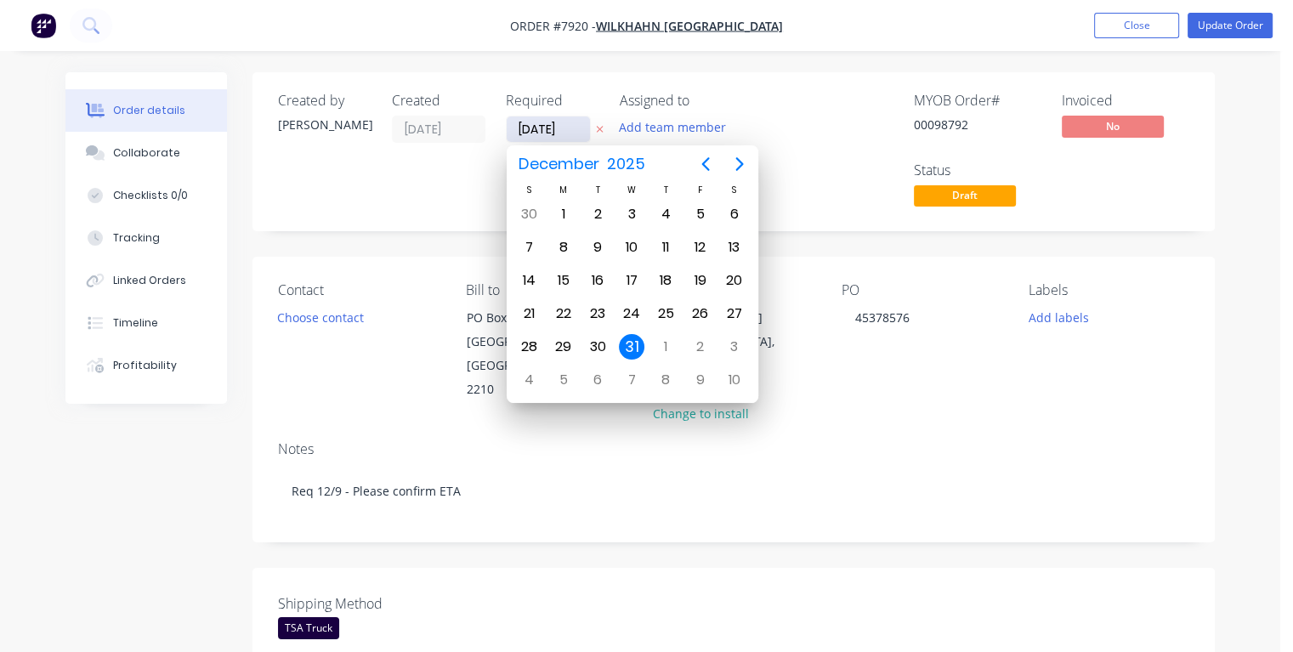
type input "[DATE]"
click at [636, 246] on div "10" at bounding box center [631, 247] width 25 height 25
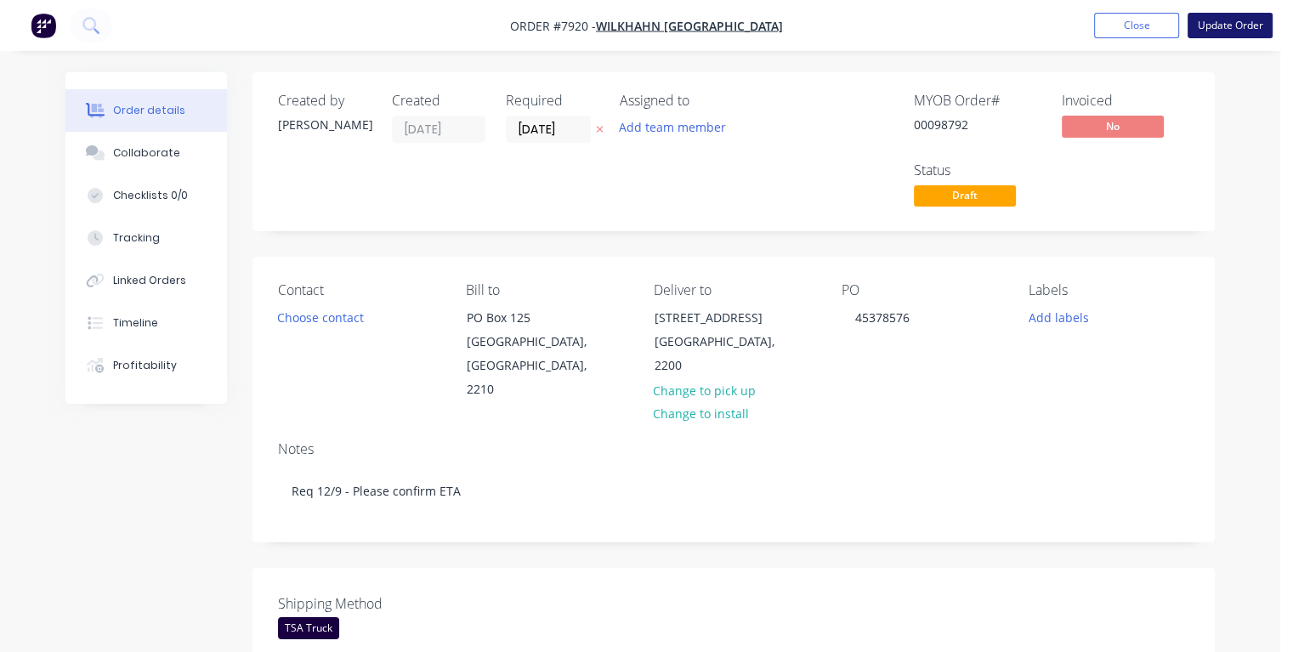
click at [1201, 22] on button "Update Order" at bounding box center [1229, 25] width 85 height 25
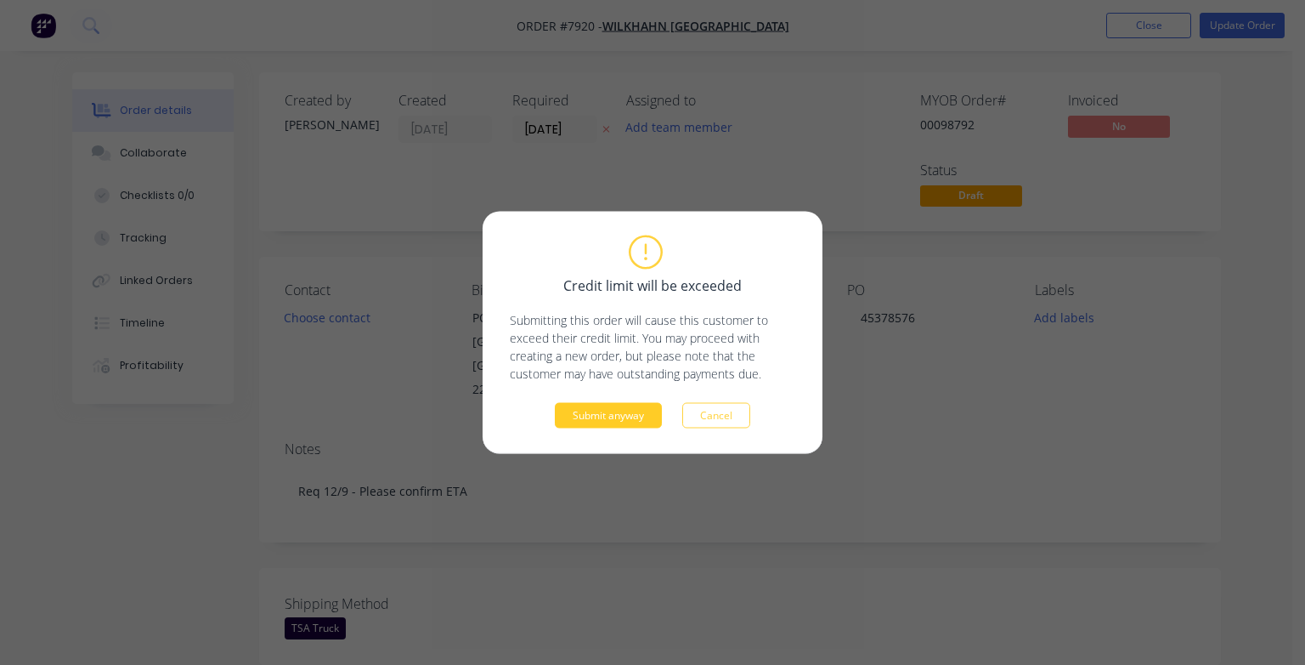
click at [591, 410] on button "Submit anyway" at bounding box center [608, 415] width 107 height 25
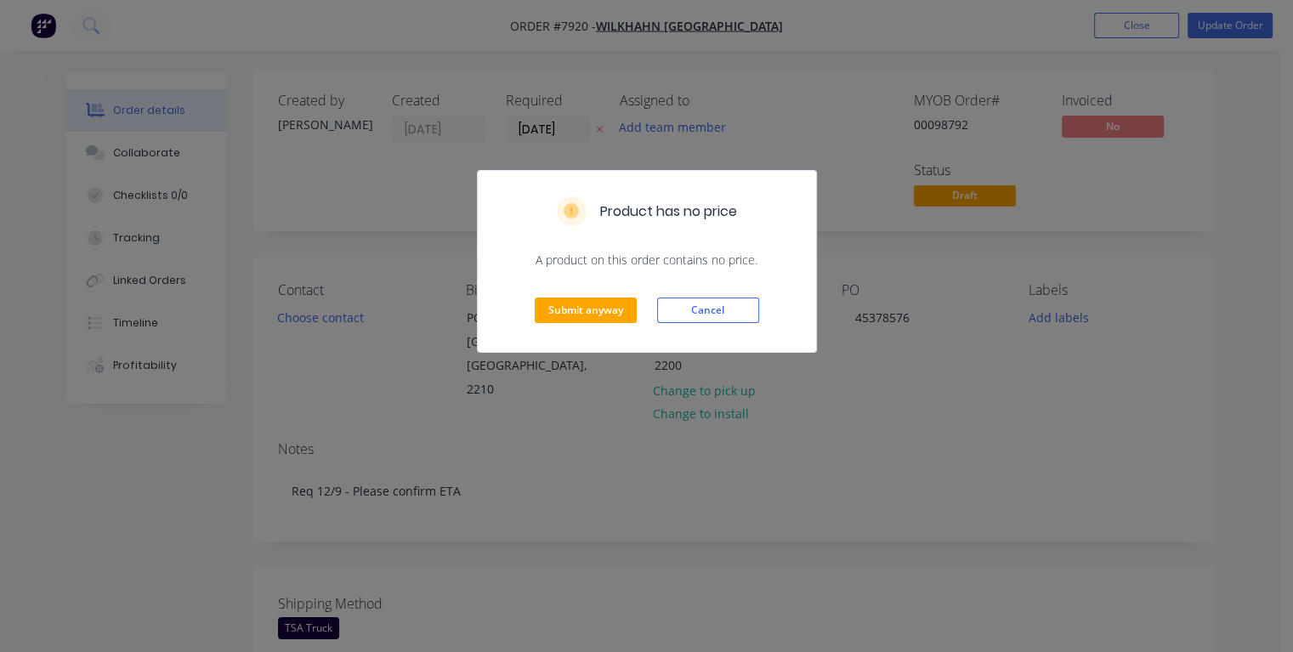
click at [567, 291] on div "Submit anyway Cancel" at bounding box center [647, 310] width 338 height 83
click at [563, 303] on button "Submit anyway" at bounding box center [586, 309] width 102 height 25
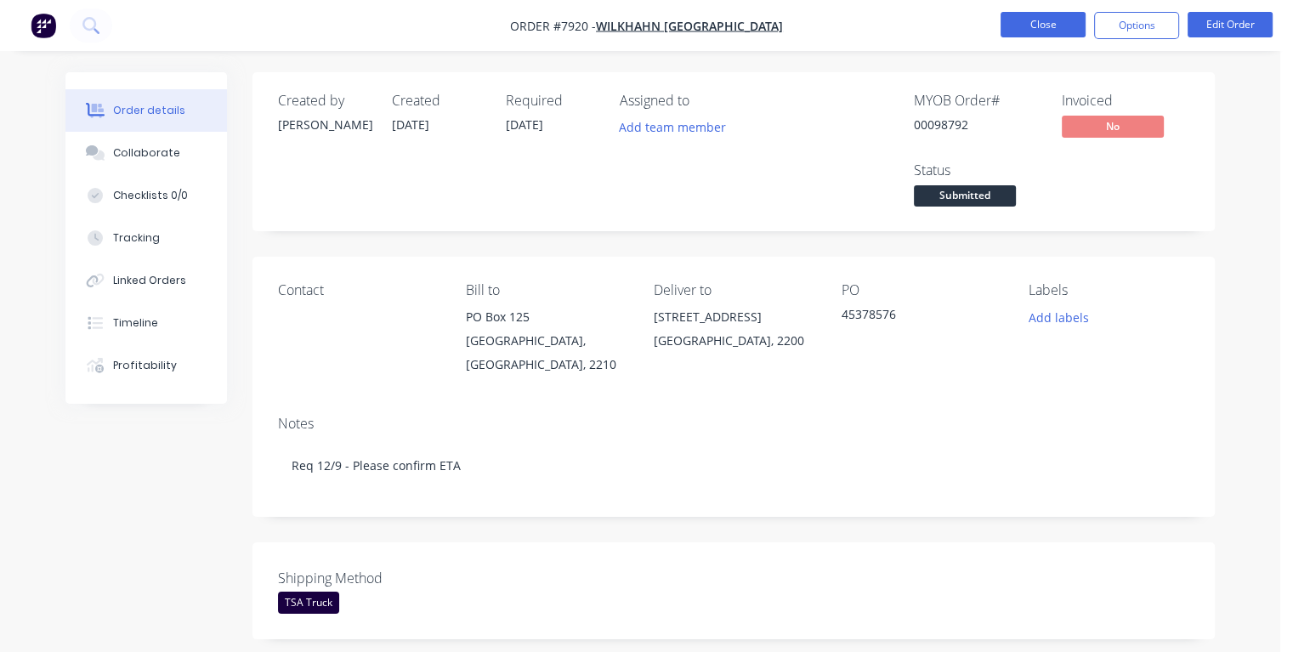
click at [1061, 19] on button "Close" at bounding box center [1042, 24] width 85 height 25
